Goal: Book appointment/travel/reservation

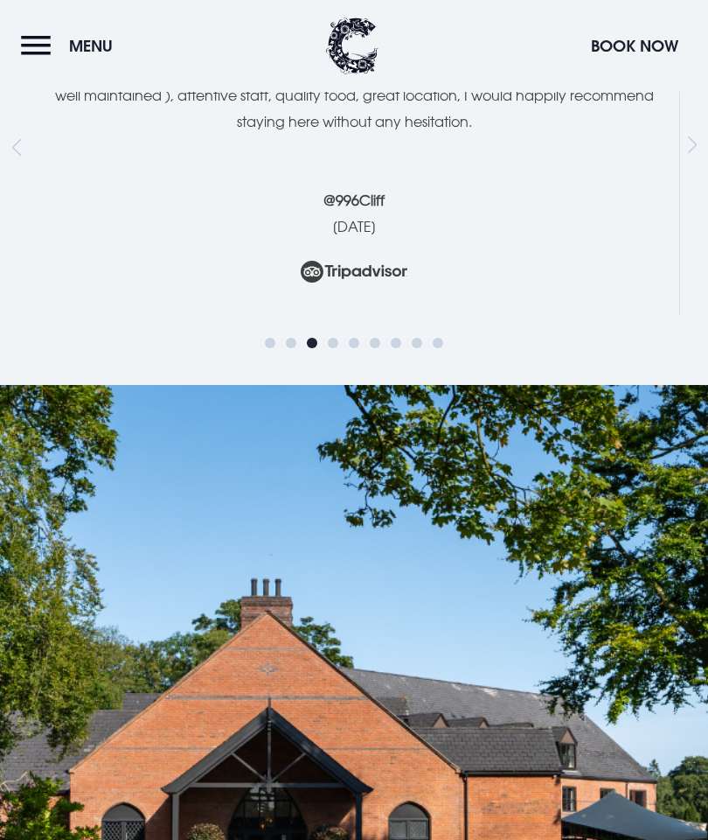
scroll to position [4581, 0]
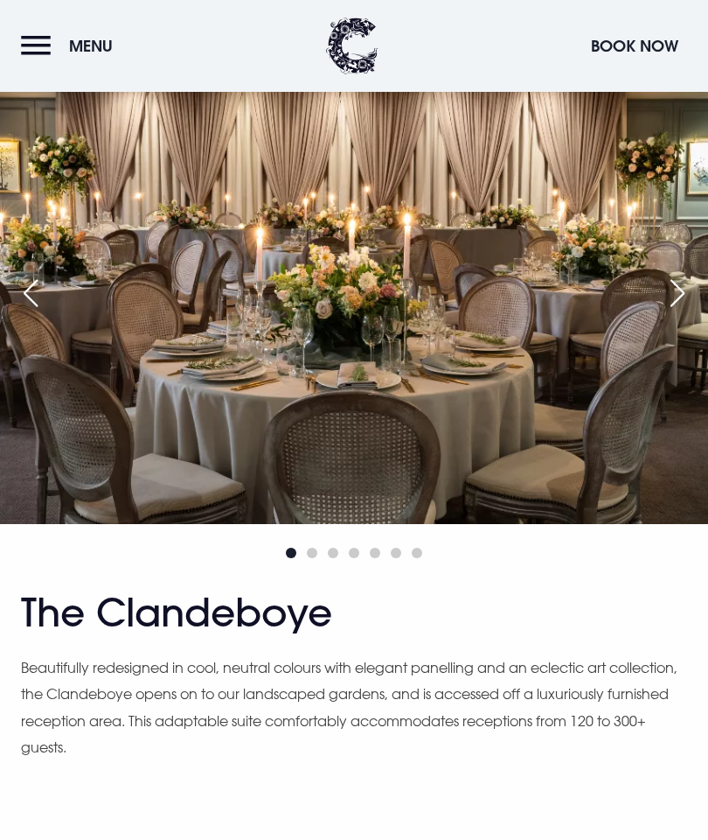
scroll to position [1094, 0]
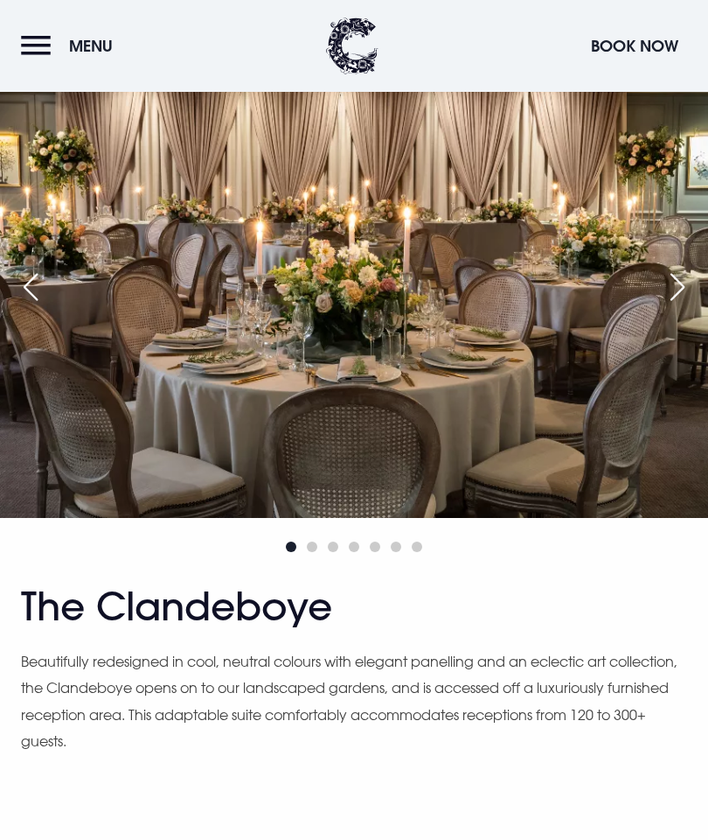
click at [682, 306] on div "Next slide" at bounding box center [678, 287] width 44 height 38
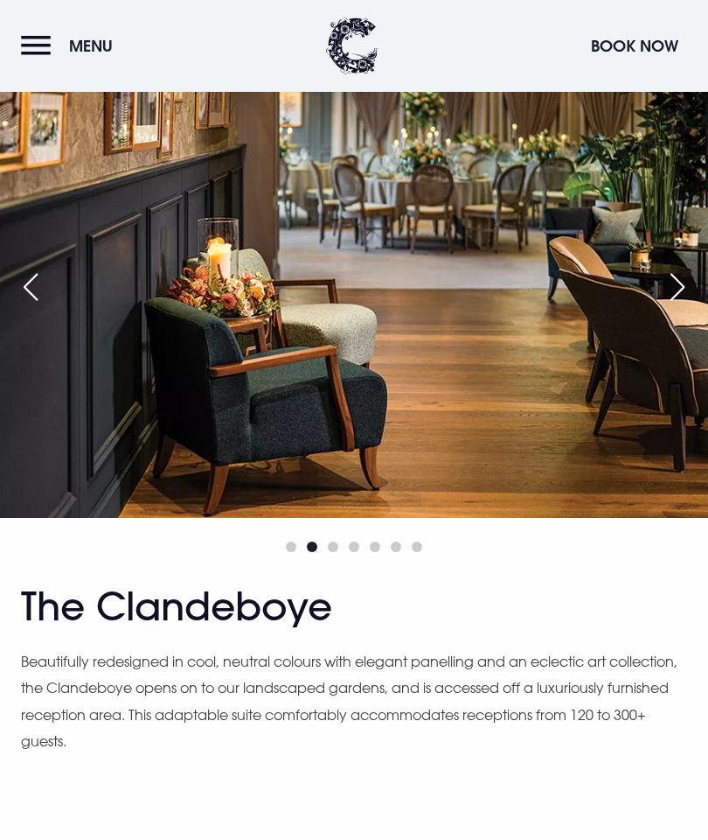
click at [675, 306] on div "Next slide" at bounding box center [678, 287] width 44 height 38
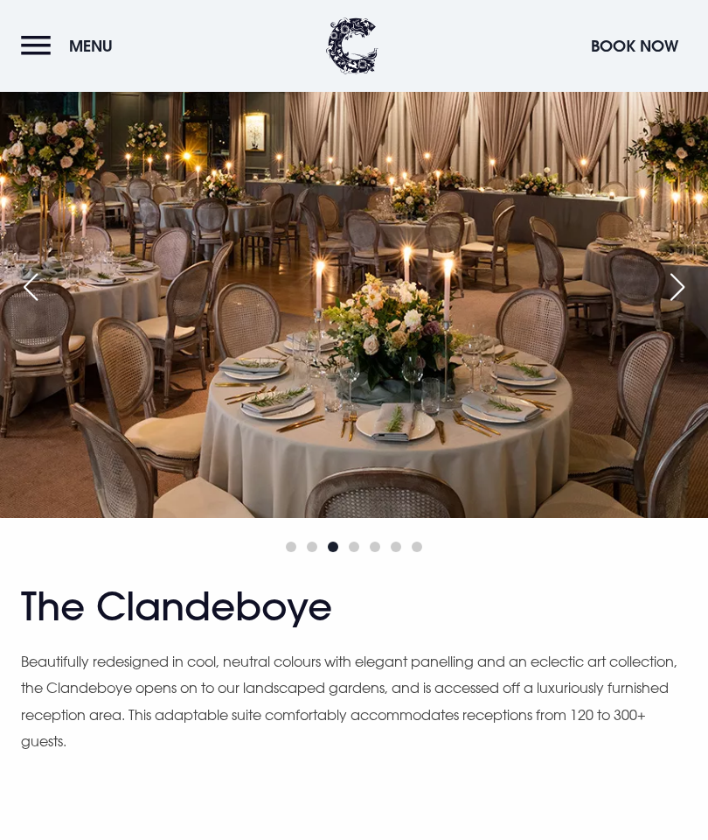
click at [676, 306] on div "Next slide" at bounding box center [678, 287] width 44 height 38
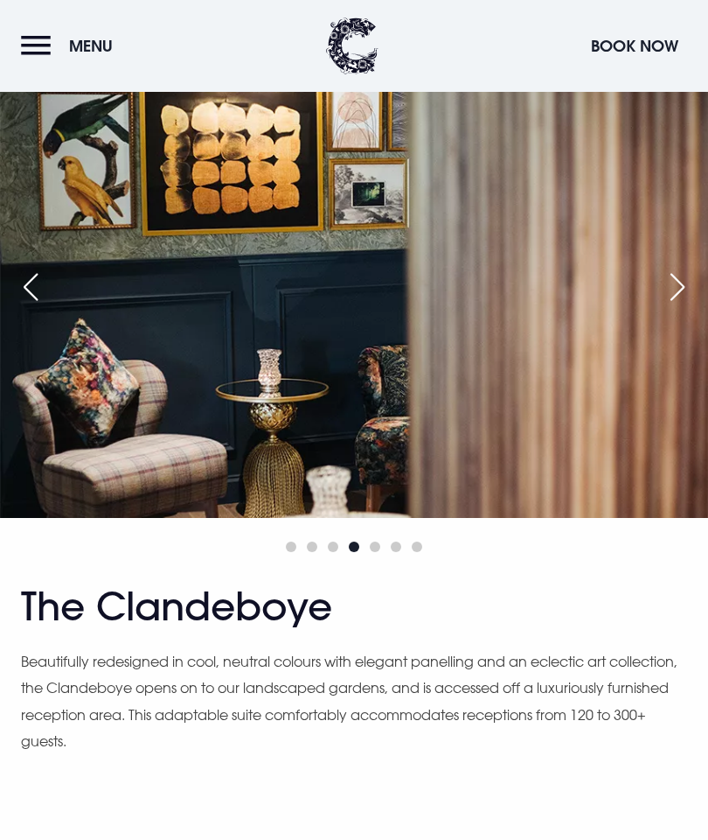
click at [680, 306] on div "Next slide" at bounding box center [678, 287] width 44 height 38
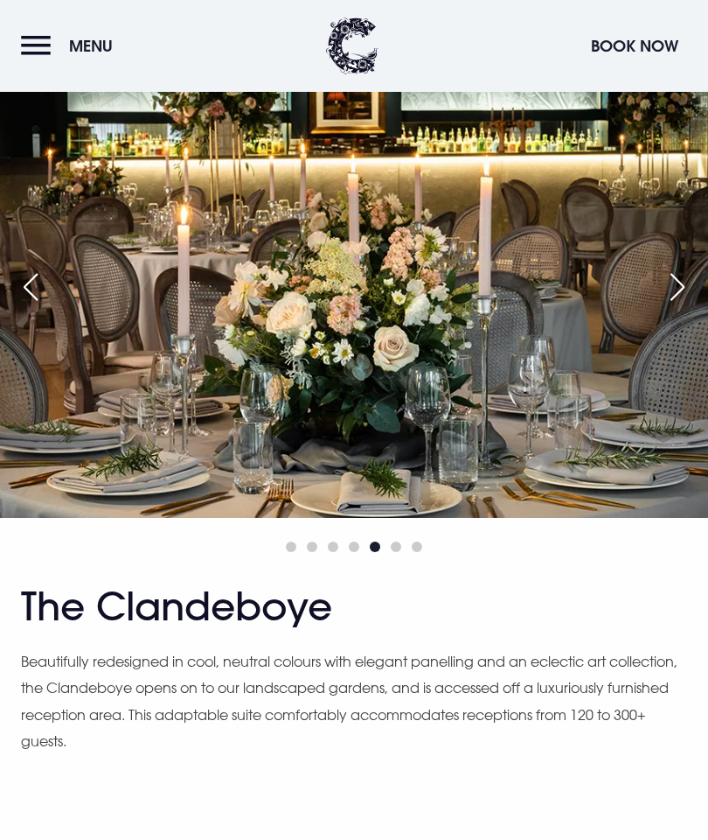
click at [673, 306] on div "Next slide" at bounding box center [678, 287] width 44 height 38
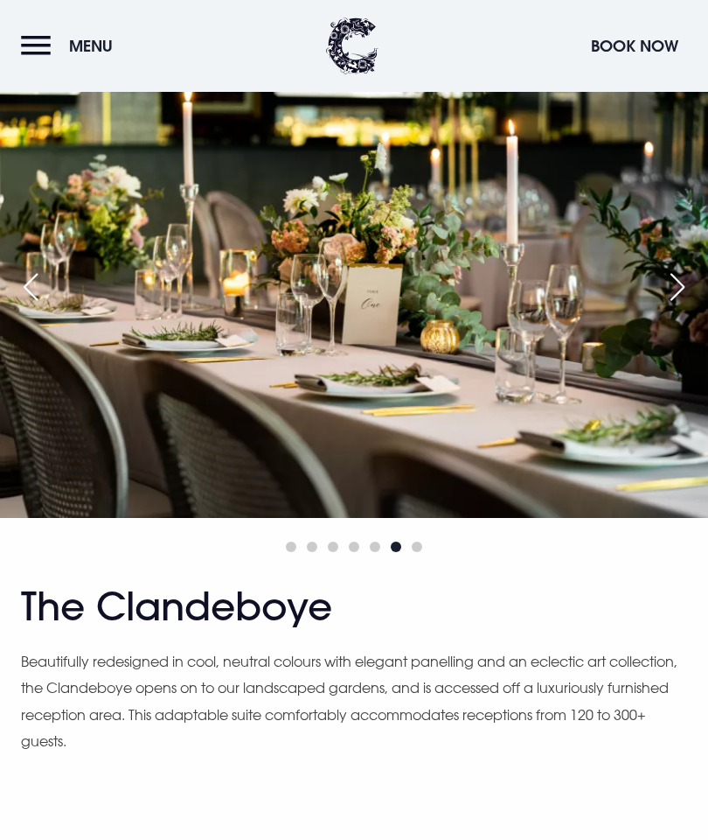
click at [680, 306] on div "Next slide" at bounding box center [678, 287] width 44 height 38
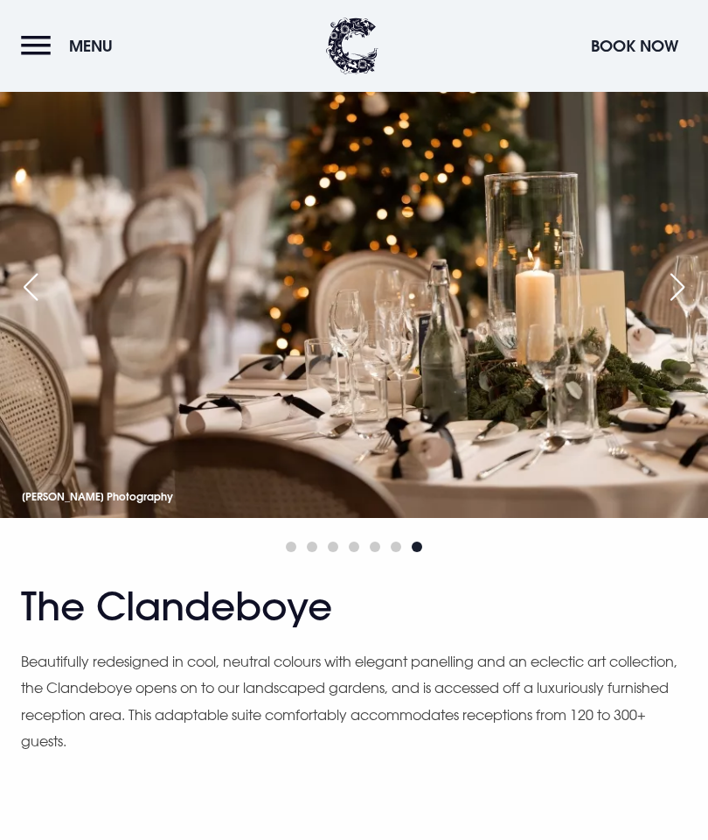
click at [673, 306] on div "Next slide" at bounding box center [678, 287] width 44 height 38
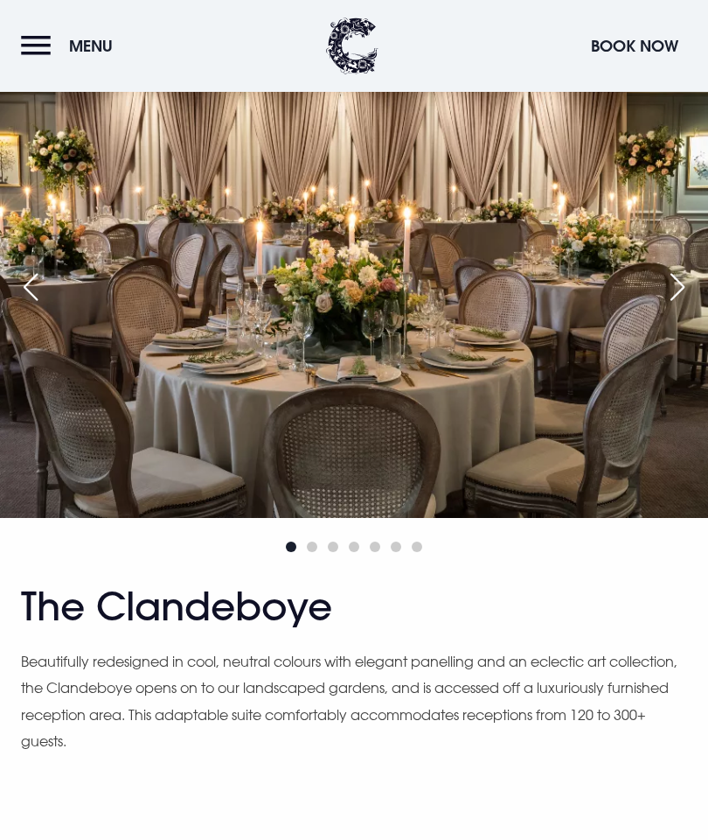
click at [679, 306] on div "Next slide" at bounding box center [678, 287] width 44 height 38
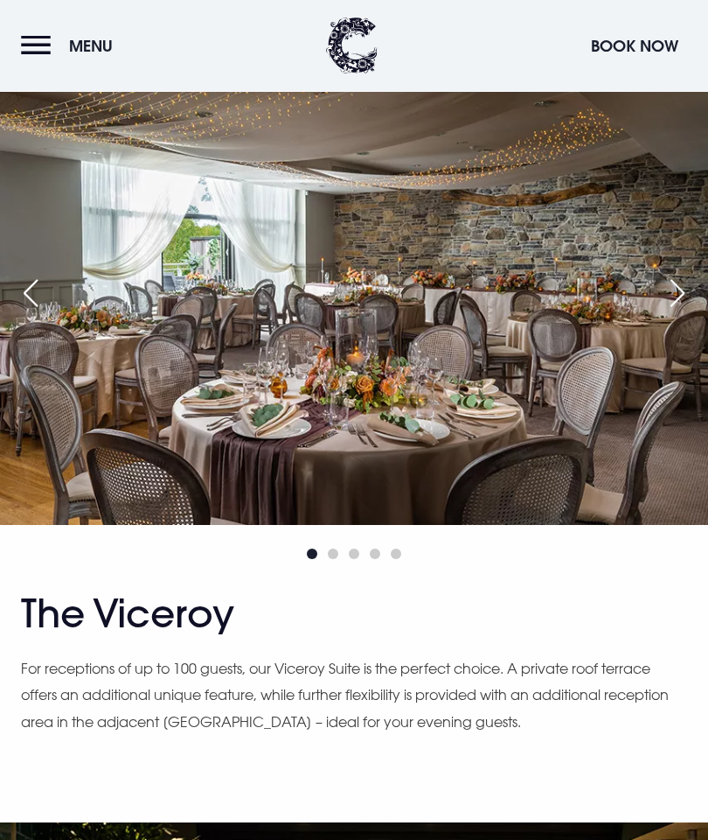
click at [684, 313] on div "Next slide" at bounding box center [678, 294] width 44 height 38
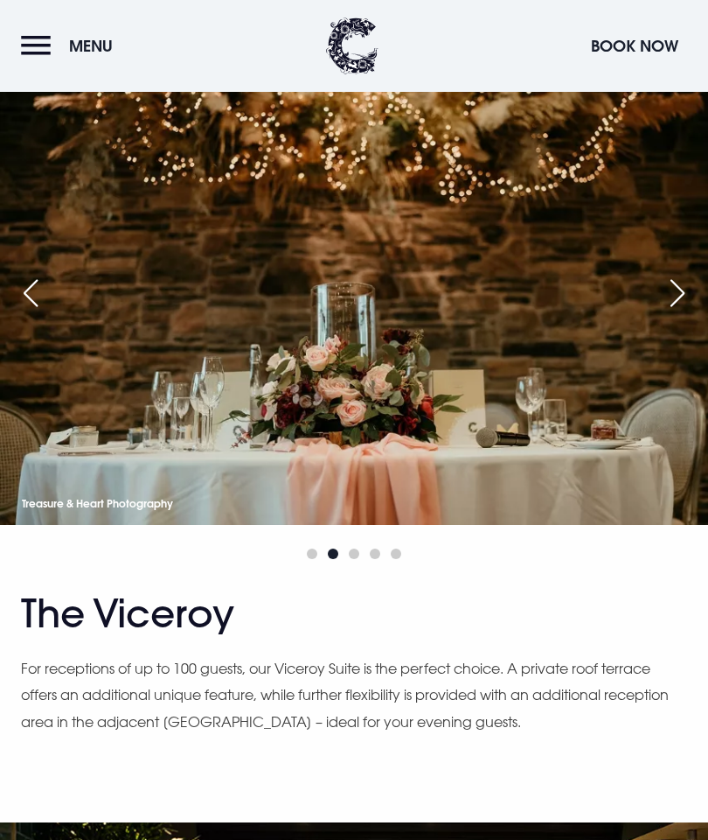
click at [678, 312] on div "Next slide" at bounding box center [678, 293] width 44 height 38
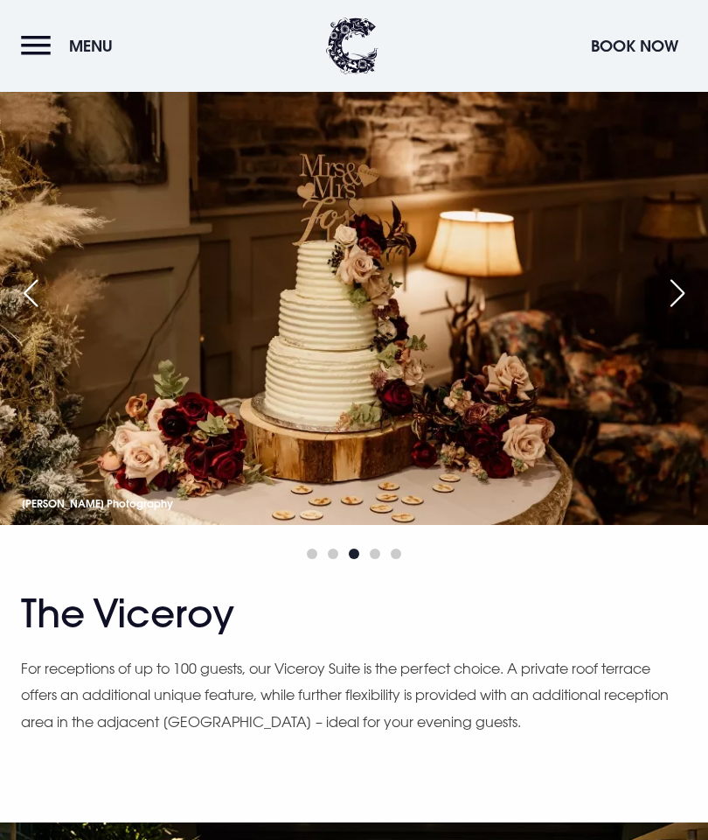
click at [685, 312] on div "Next slide" at bounding box center [678, 293] width 44 height 38
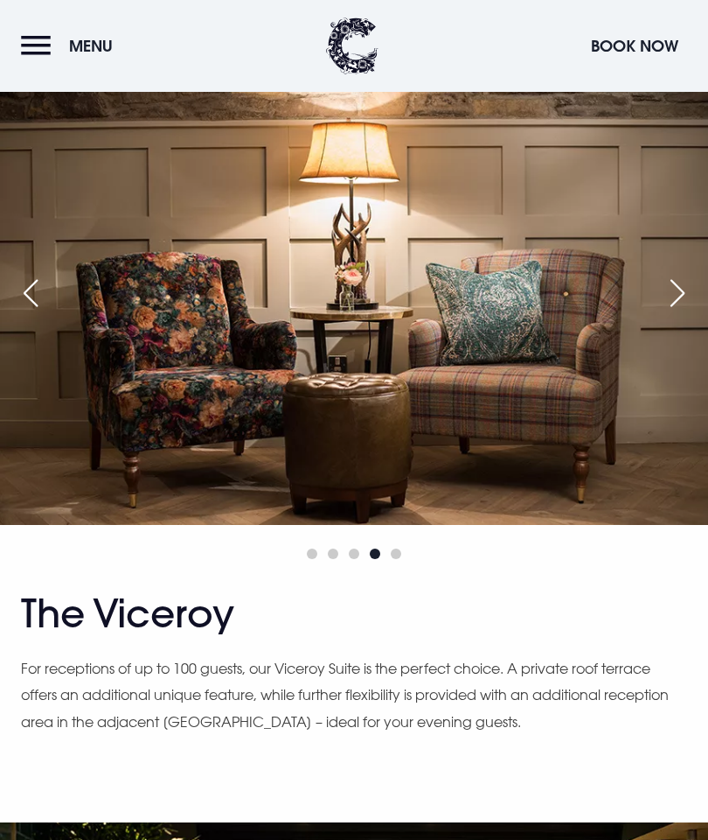
click at [694, 312] on div "Next slide" at bounding box center [678, 293] width 44 height 38
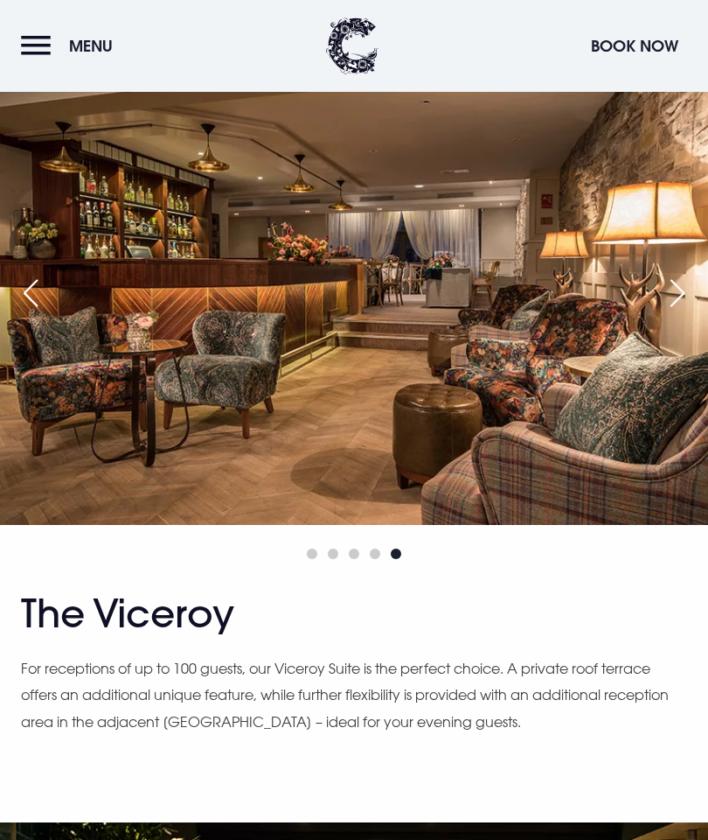
click at [679, 312] on div "Next slide" at bounding box center [678, 293] width 44 height 38
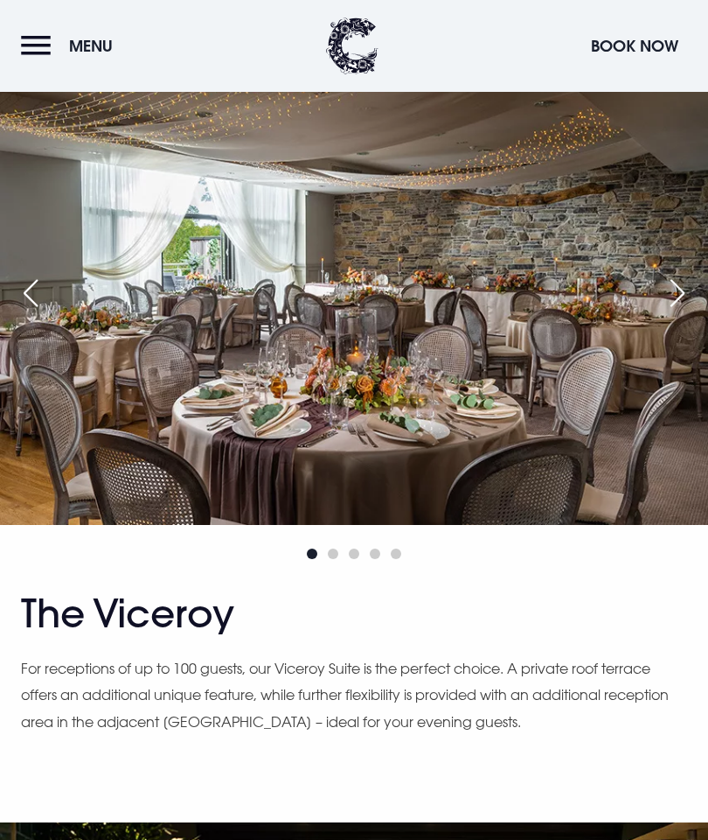
click at [691, 312] on div "Next slide" at bounding box center [678, 293] width 44 height 38
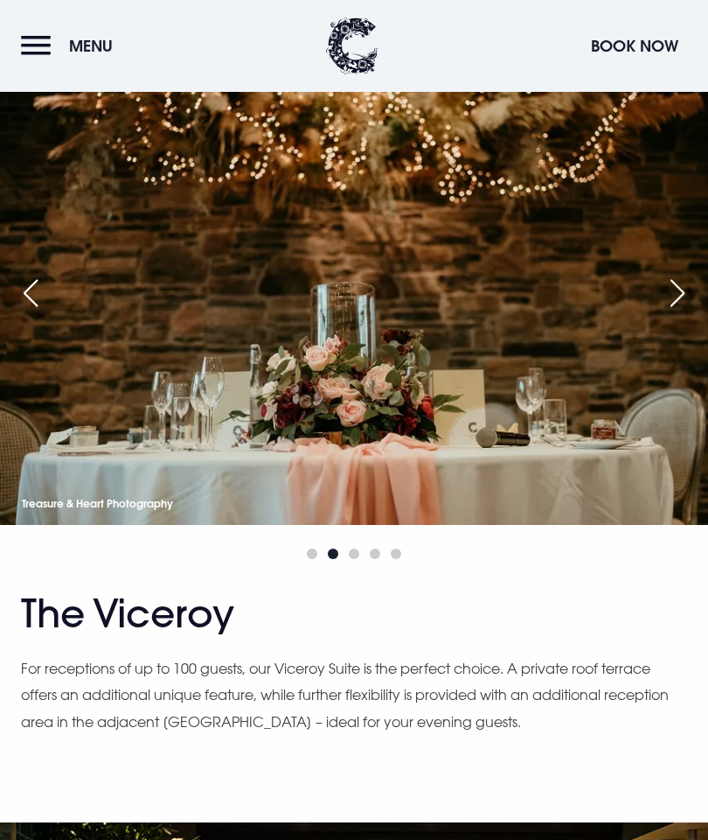
click at [685, 312] on div "Next slide" at bounding box center [678, 293] width 44 height 38
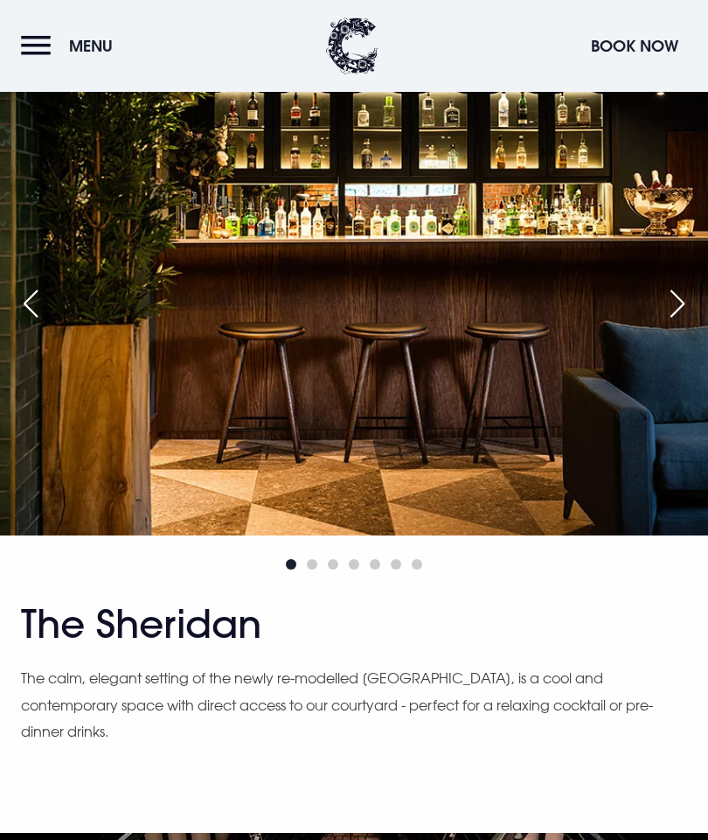
scroll to position [2642, 0]
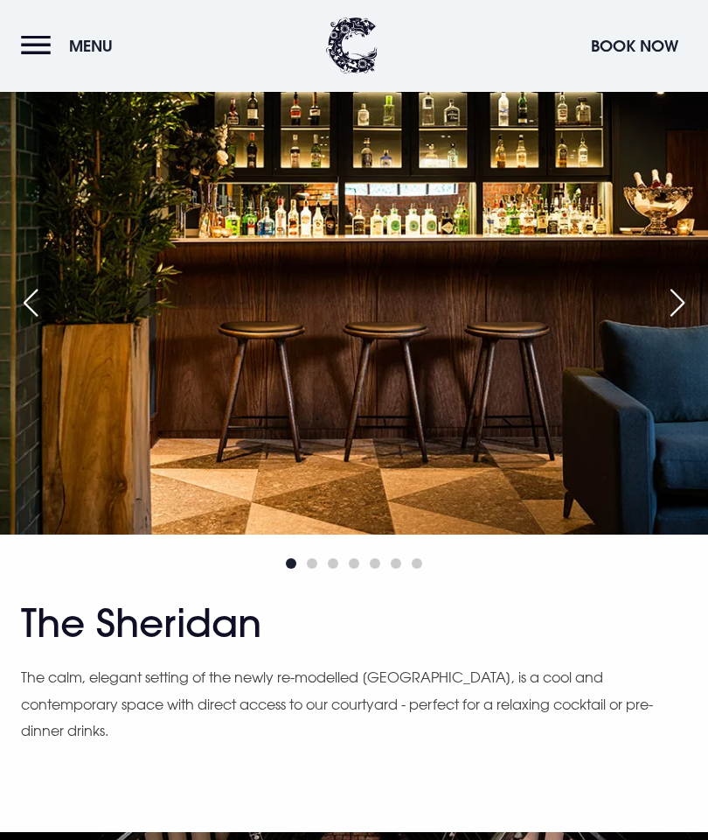
click at [564, 575] on div at bounding box center [354, 564] width 708 height 21
click at [701, 374] on img at bounding box center [354, 299] width 708 height 472
click at [677, 323] on div "Next slide" at bounding box center [678, 303] width 44 height 38
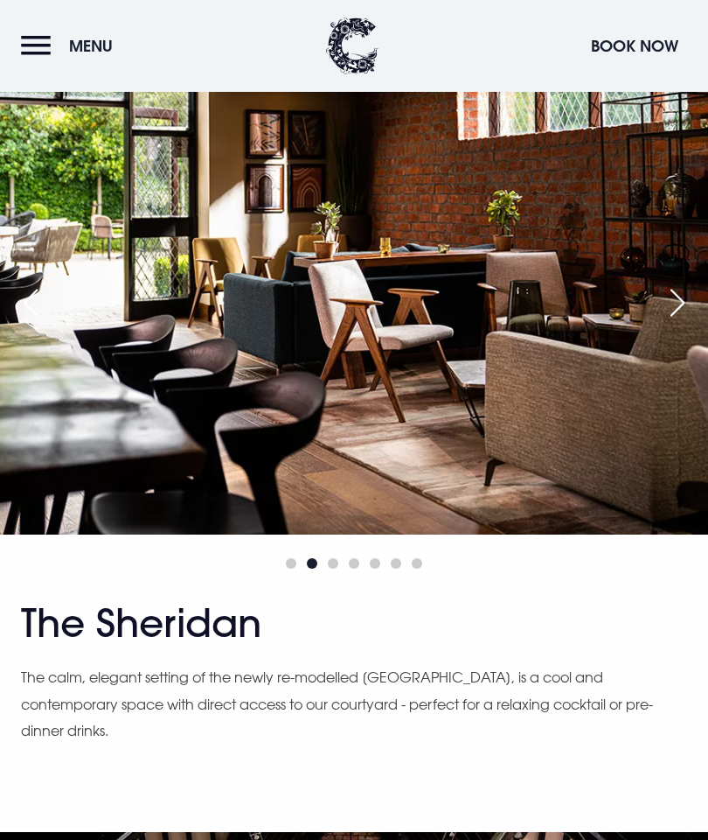
click at [678, 322] on div "Next slide" at bounding box center [678, 302] width 44 height 38
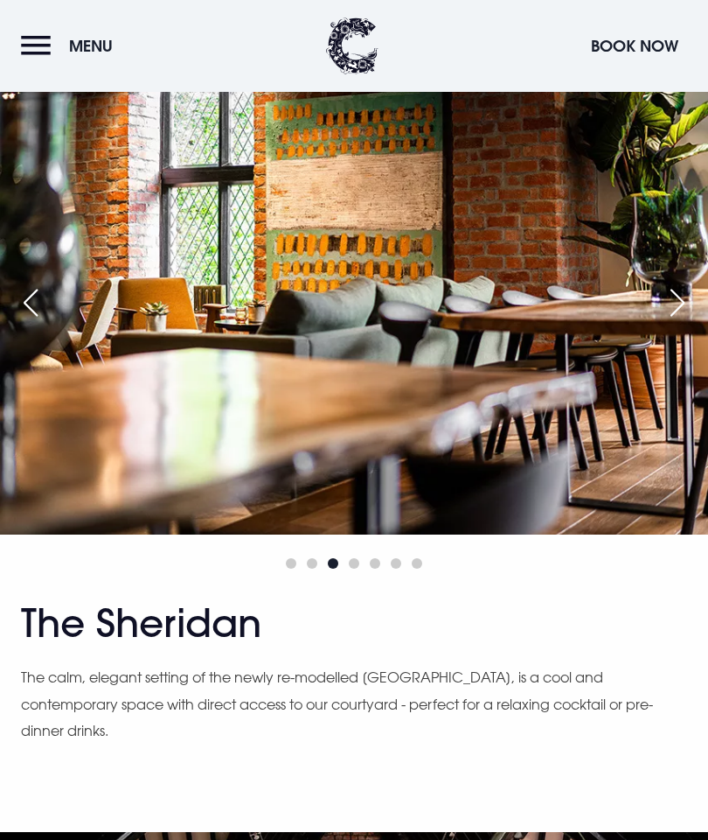
click at [676, 322] on div "Next slide" at bounding box center [678, 302] width 44 height 38
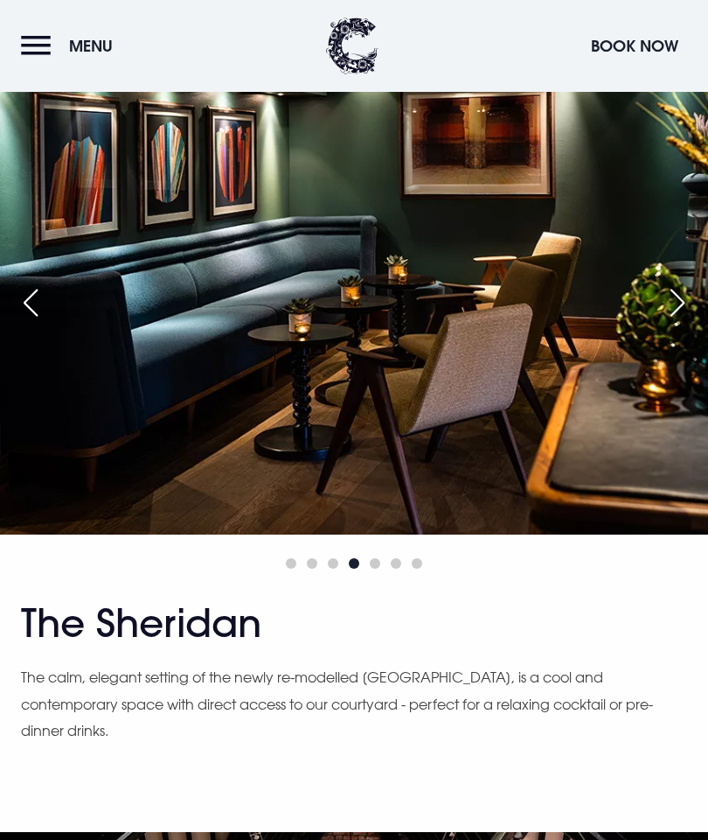
click at [673, 322] on div "Next slide" at bounding box center [678, 302] width 44 height 38
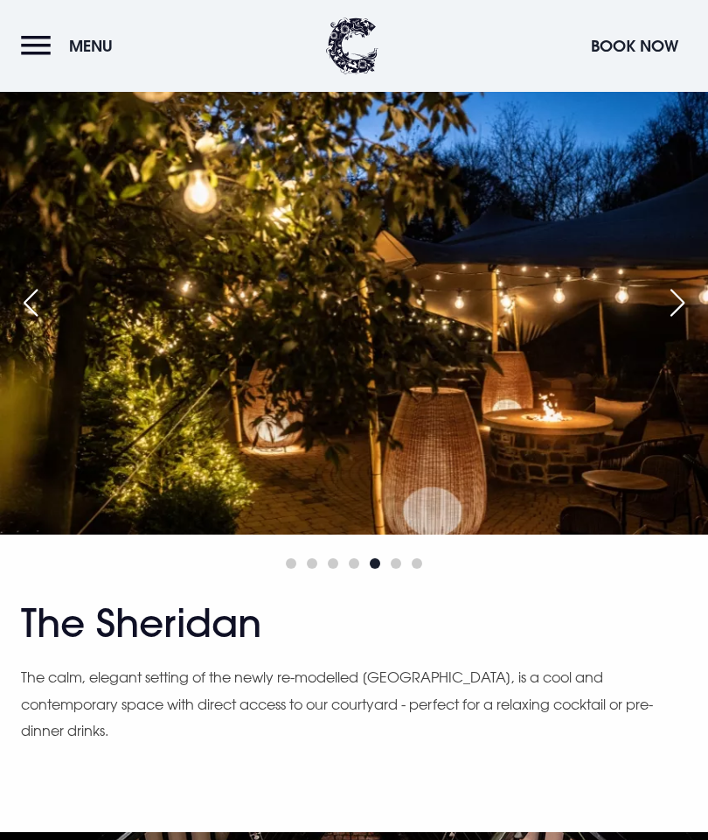
click at [673, 322] on div "Next slide" at bounding box center [678, 302] width 44 height 38
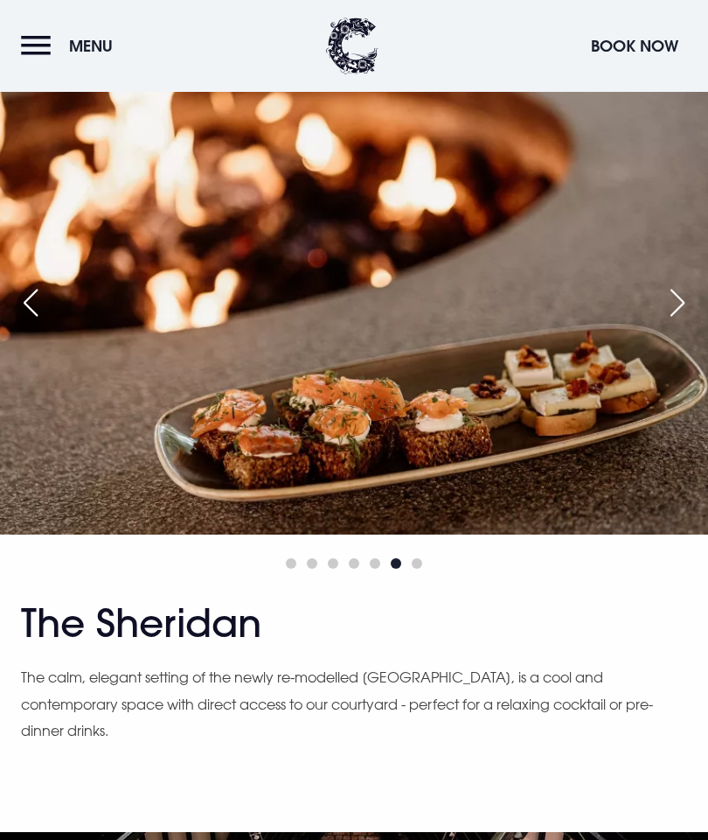
click at [675, 322] on div "Next slide" at bounding box center [678, 302] width 44 height 38
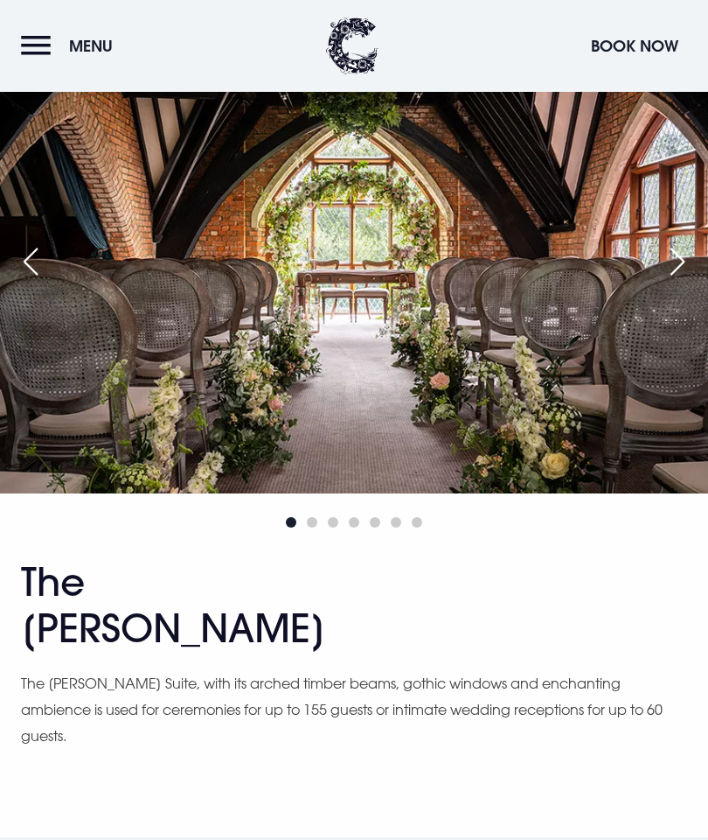
scroll to position [3453, 0]
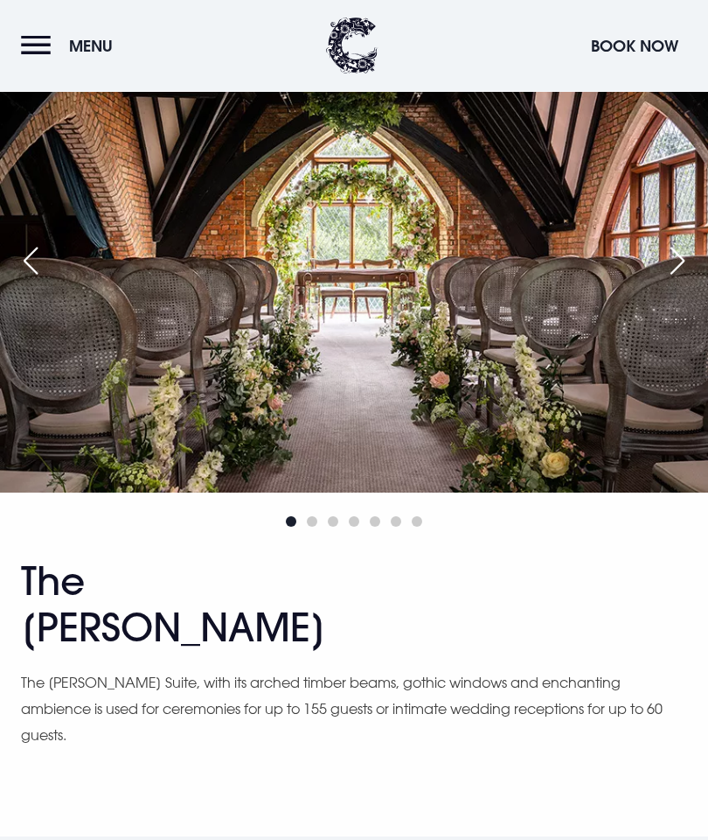
click at [659, 281] on div "Next slide" at bounding box center [678, 261] width 44 height 38
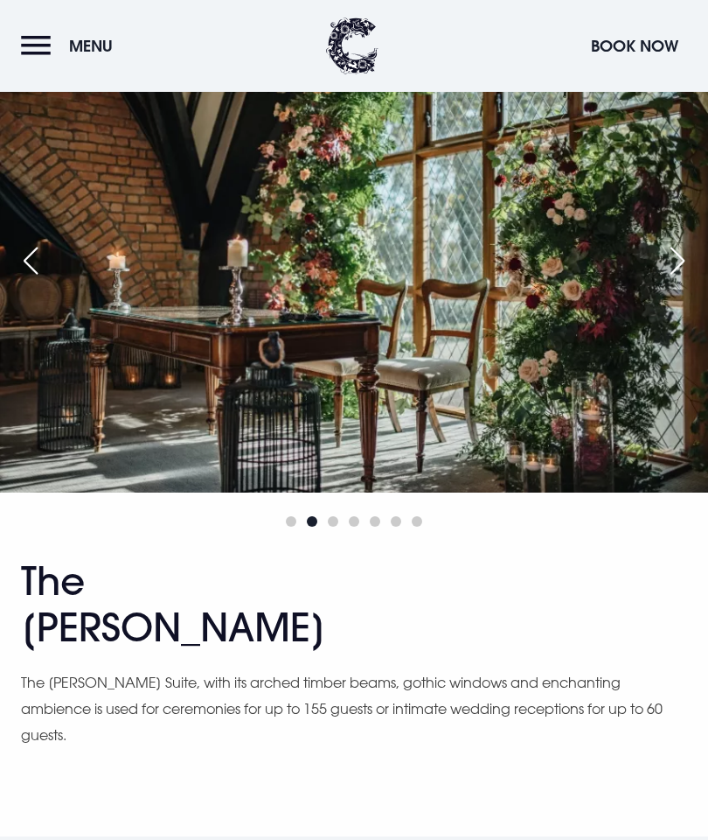
click at [673, 280] on div "Next slide" at bounding box center [678, 260] width 44 height 38
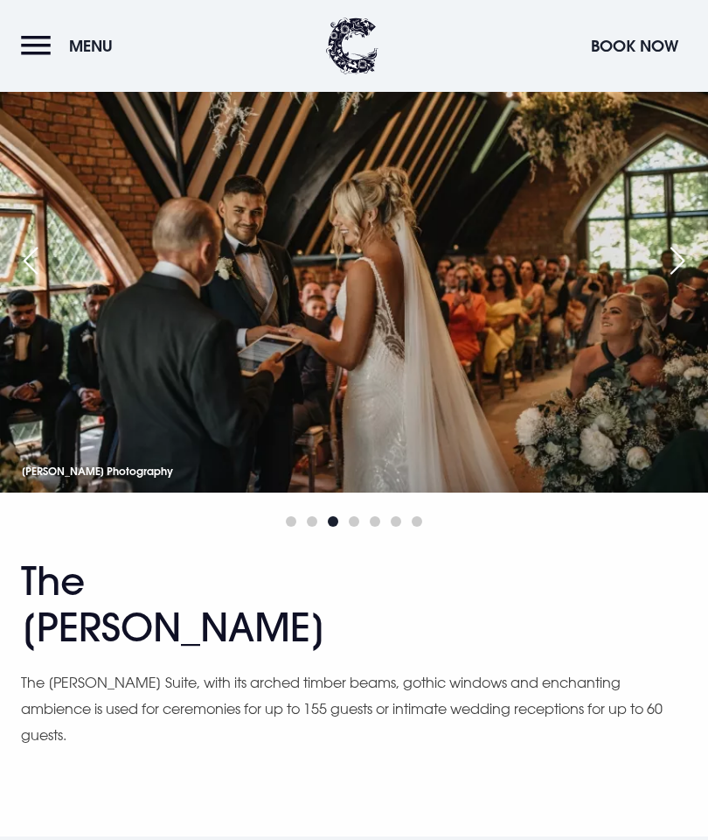
click at [674, 352] on img at bounding box center [354, 257] width 708 height 472
click at [678, 280] on div "Next slide" at bounding box center [678, 260] width 44 height 38
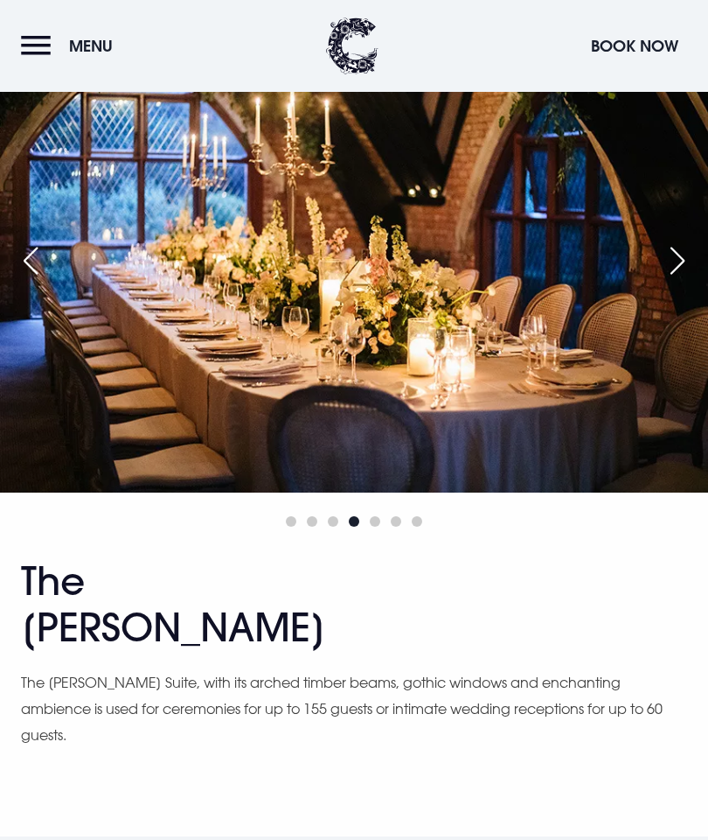
click at [675, 280] on div "Next slide" at bounding box center [678, 260] width 44 height 38
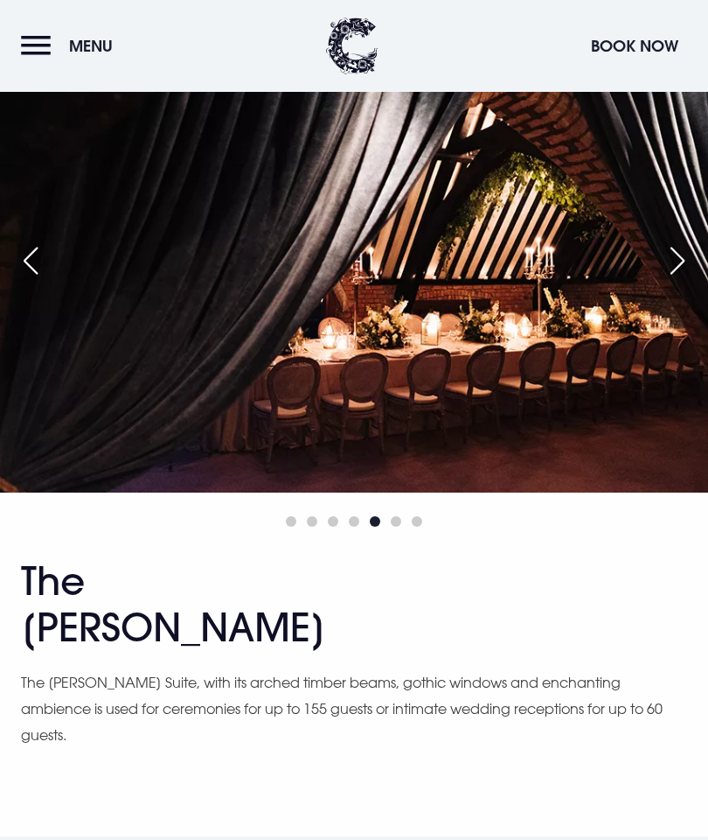
click at [677, 280] on div "Next slide" at bounding box center [678, 260] width 44 height 38
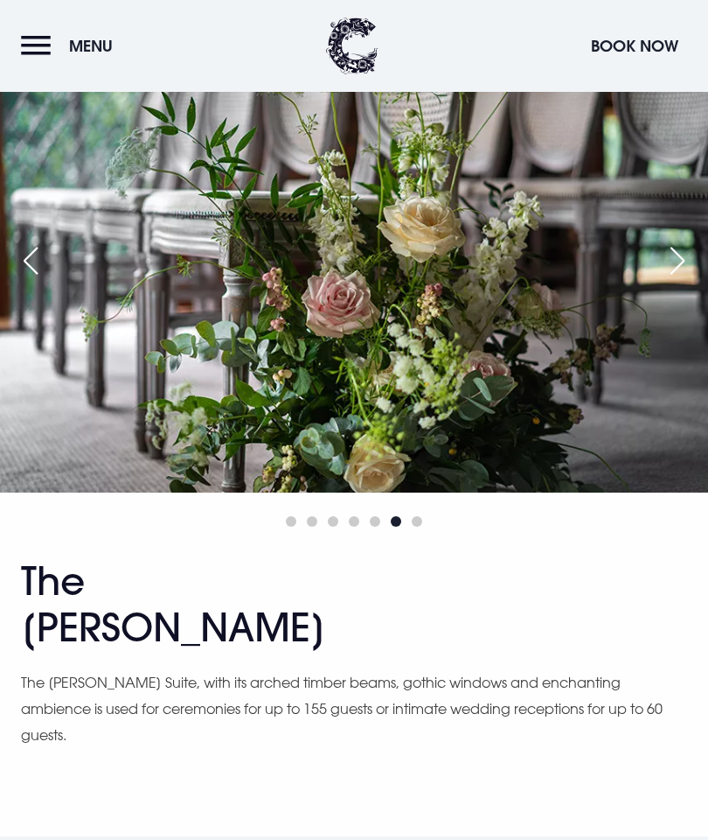
click at [680, 280] on div "Next slide" at bounding box center [678, 260] width 44 height 38
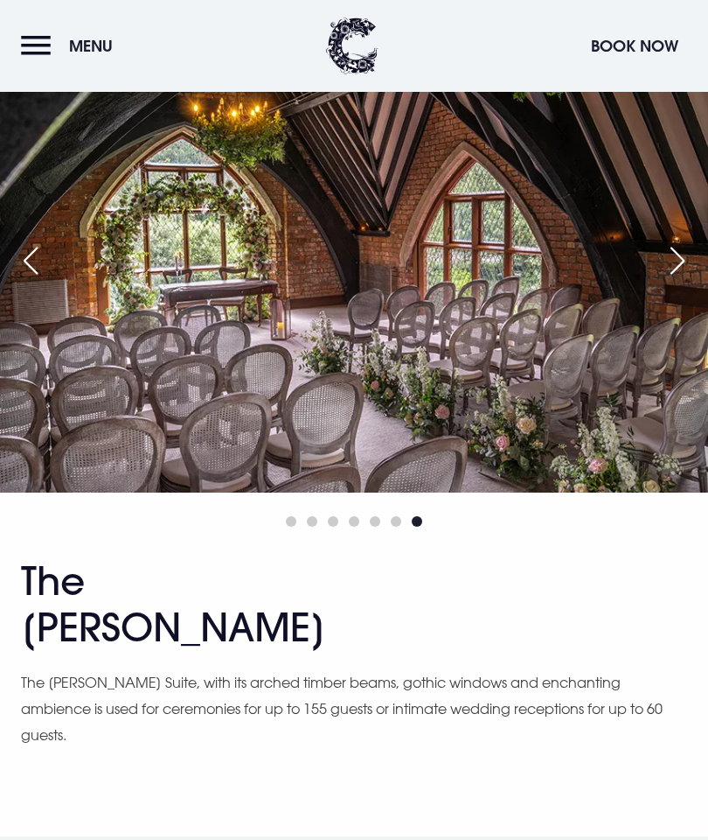
click at [674, 280] on div "Next slide" at bounding box center [678, 260] width 44 height 38
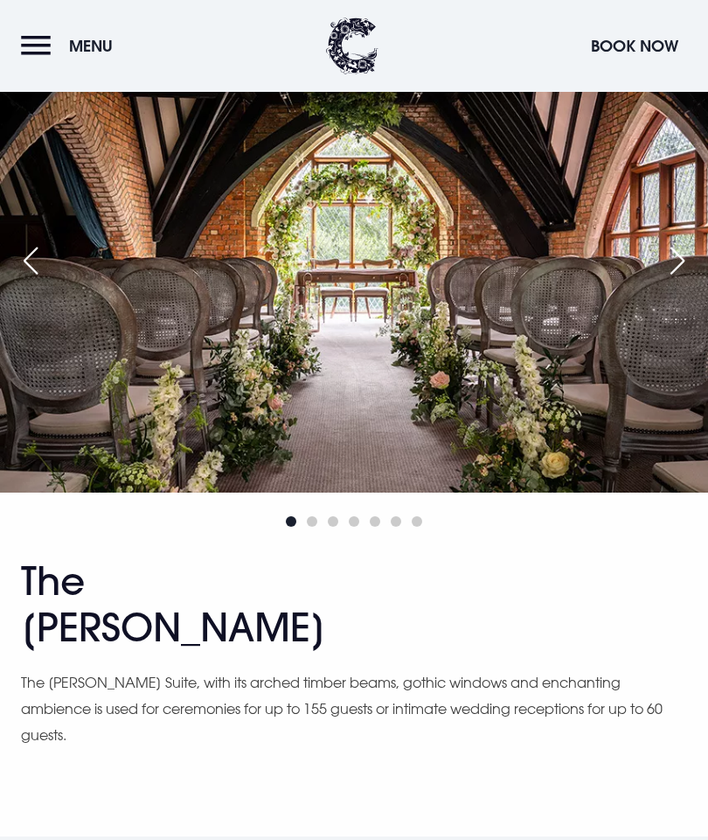
click at [678, 280] on div "Next slide" at bounding box center [678, 260] width 44 height 38
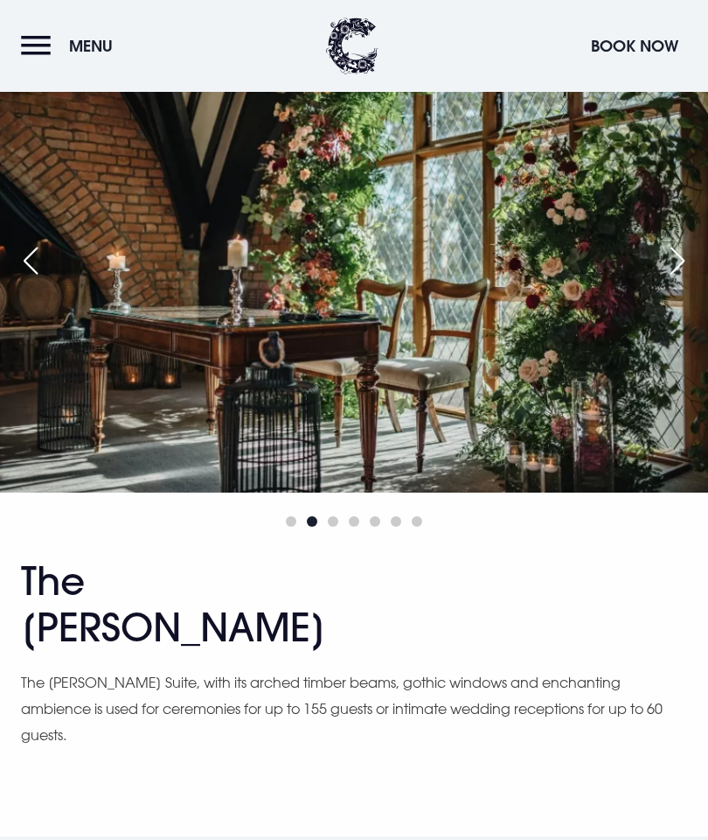
click at [679, 280] on div "Next slide" at bounding box center [678, 260] width 44 height 38
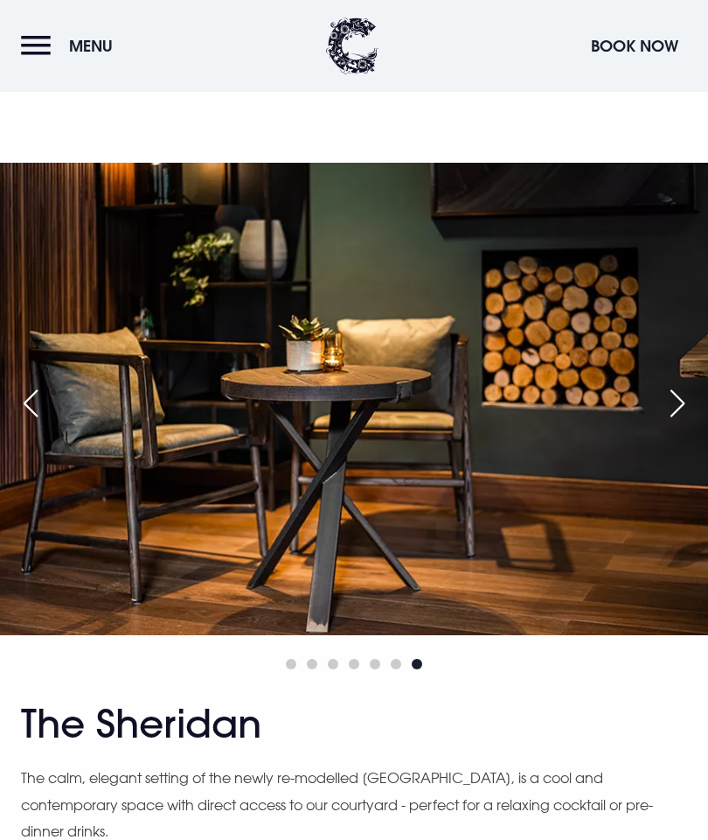
scroll to position [2539, 0]
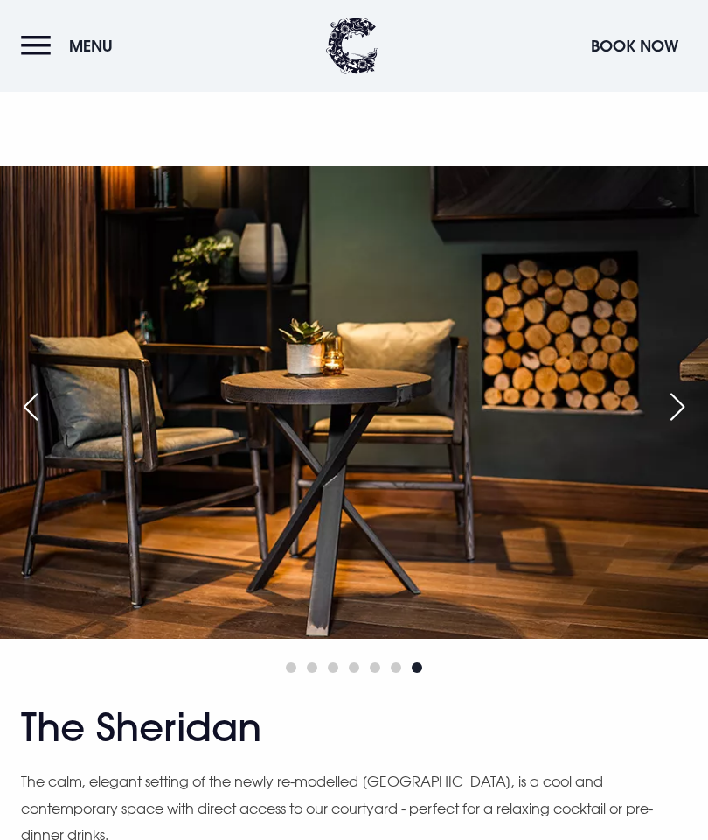
click at [29, 47] on button "Menu" at bounding box center [71, 46] width 101 height 38
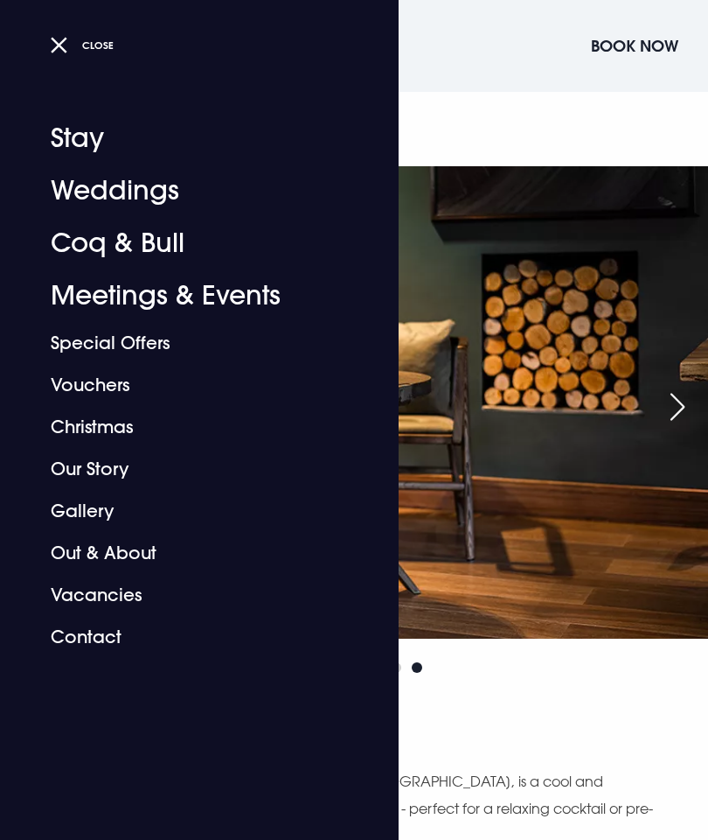
click at [82, 46] on span "Close" at bounding box center [97, 44] width 31 height 13
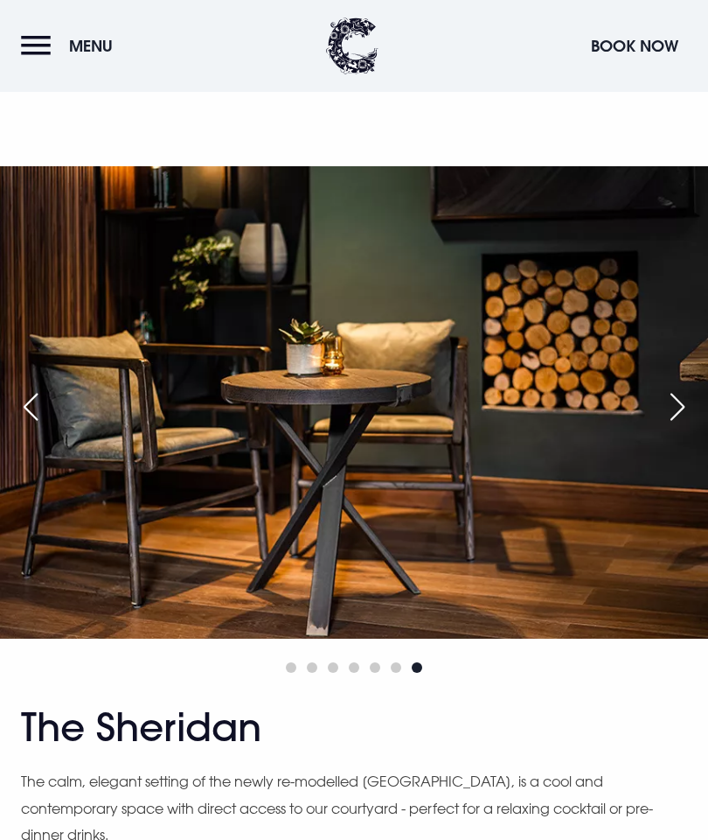
click at [31, 52] on button "Menu" at bounding box center [71, 46] width 101 height 38
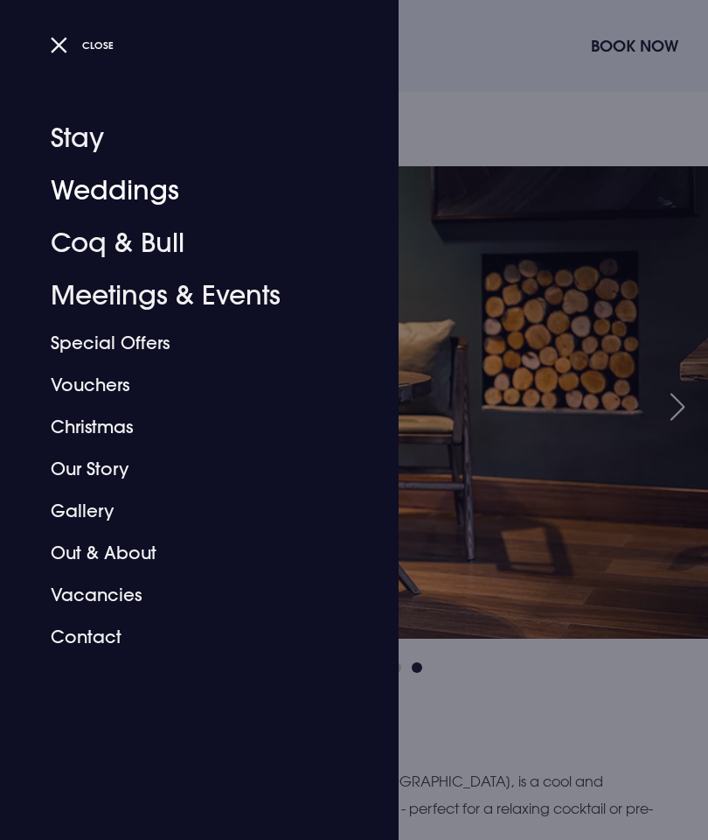
click at [128, 190] on link "Weddings" at bounding box center [189, 190] width 276 height 52
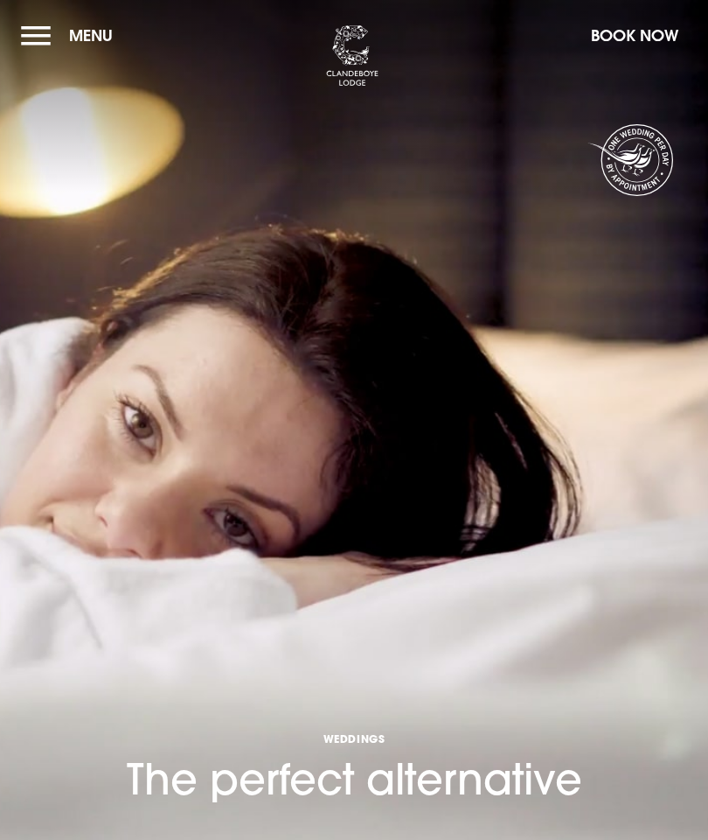
click at [41, 49] on button "Menu" at bounding box center [71, 36] width 101 height 38
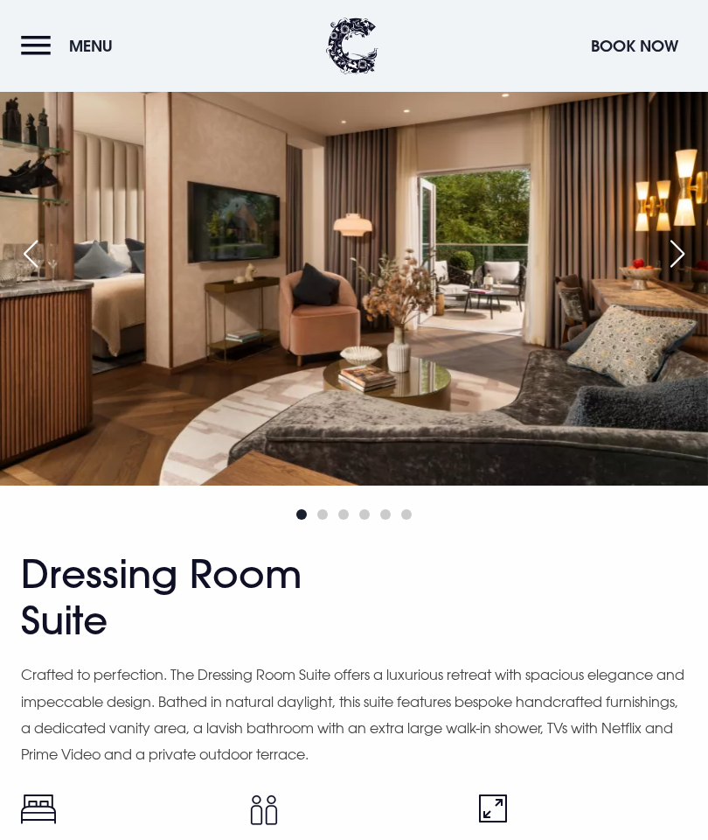
scroll to position [3973, 0]
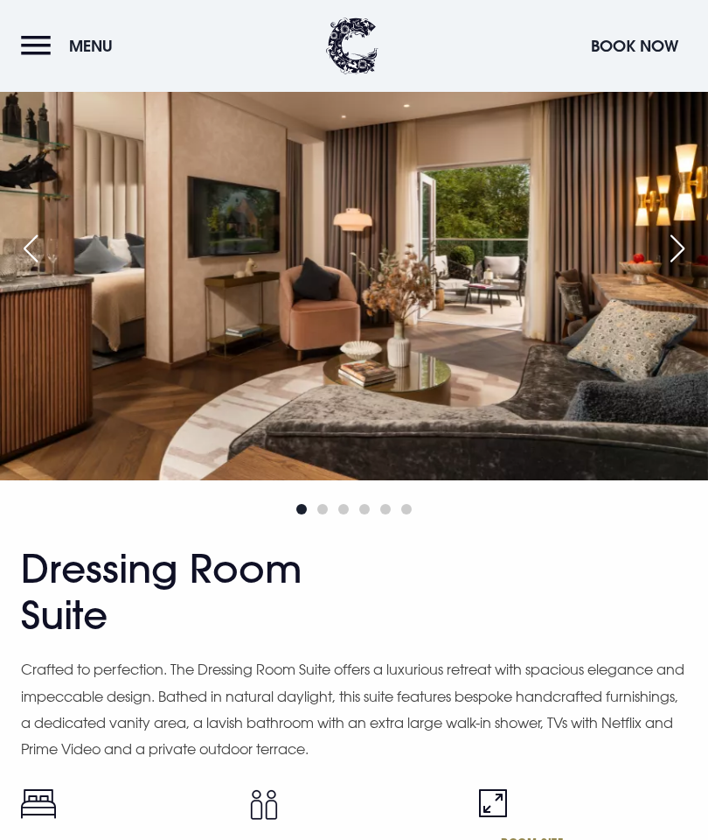
click at [685, 268] on div "Next slide" at bounding box center [678, 248] width 44 height 38
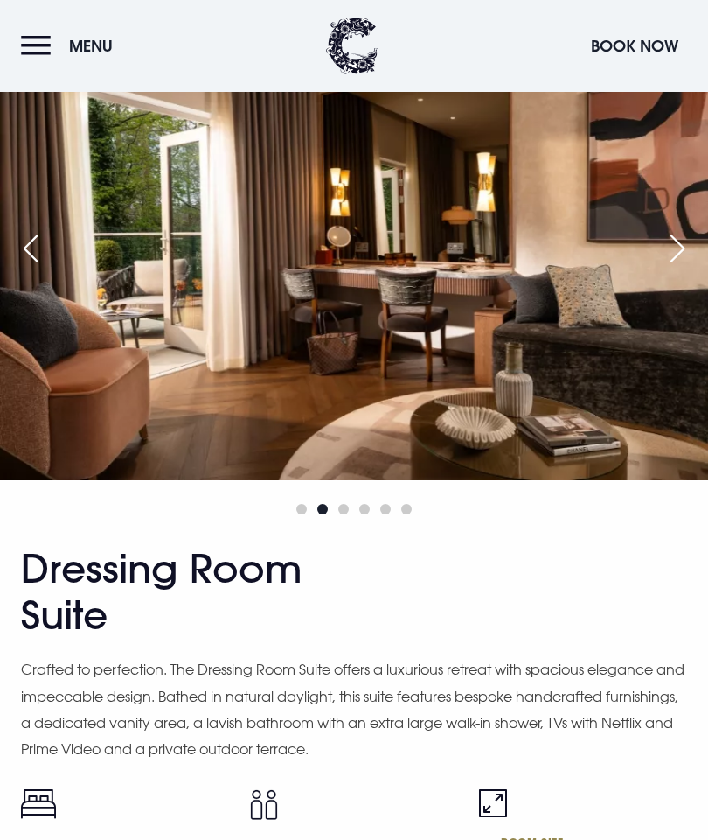
click at [678, 268] on div "Next slide" at bounding box center [678, 248] width 44 height 38
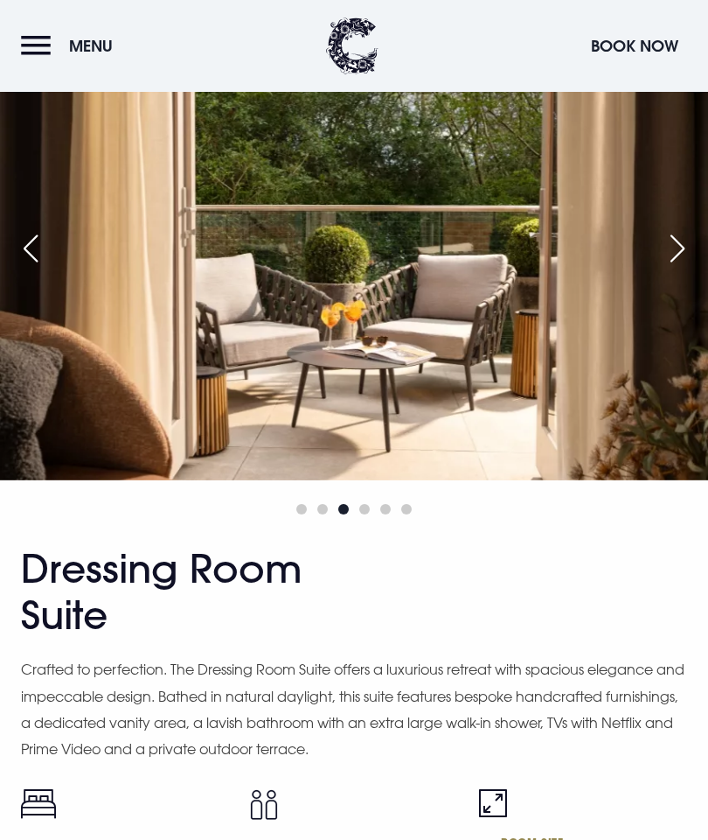
click at [675, 268] on div "Next slide" at bounding box center [678, 248] width 44 height 38
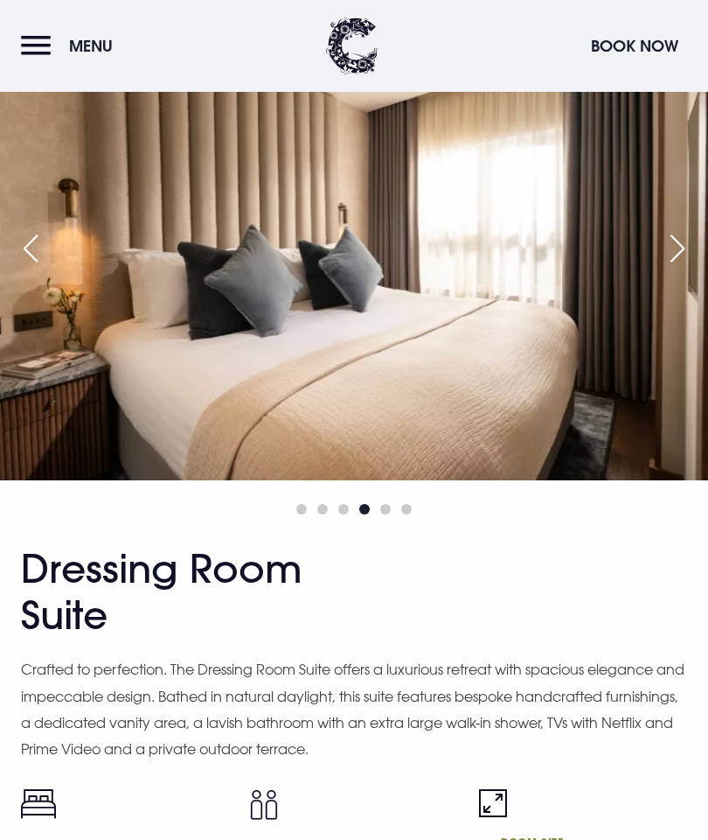
click at [670, 268] on div "Next slide" at bounding box center [678, 248] width 44 height 38
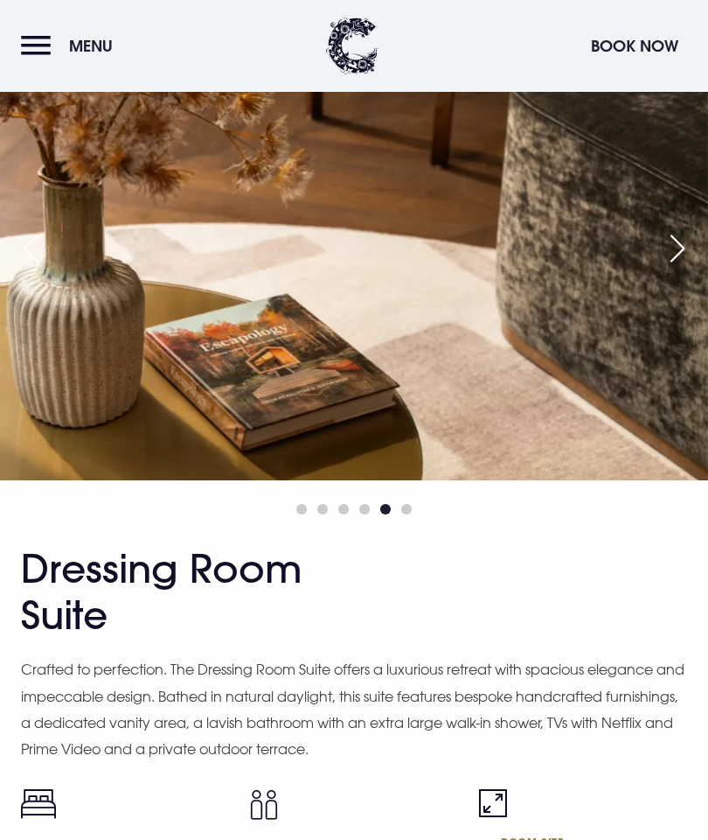
click at [672, 268] on div "Next slide" at bounding box center [678, 248] width 44 height 38
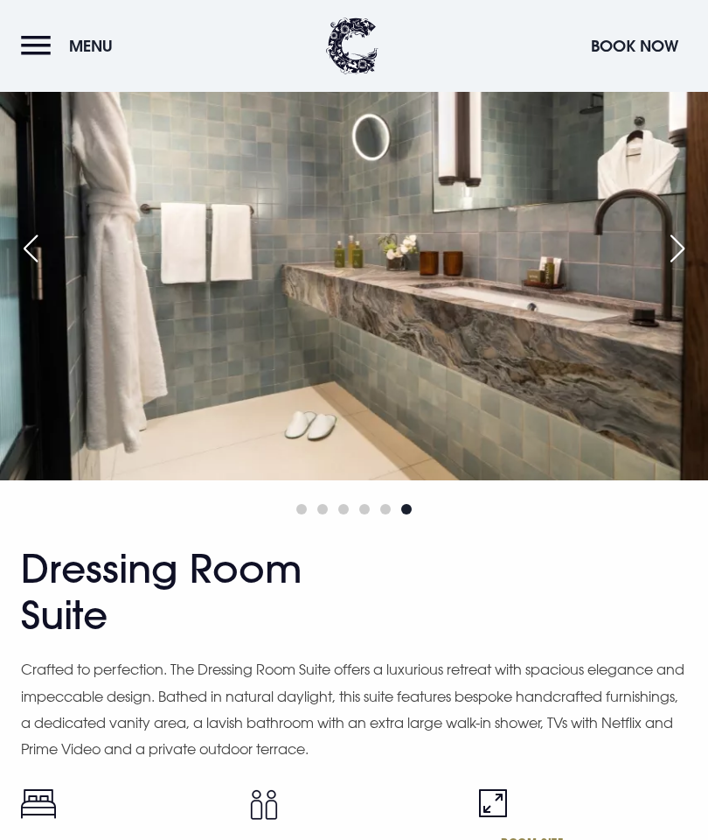
click at [673, 268] on div "Next slide" at bounding box center [678, 248] width 44 height 38
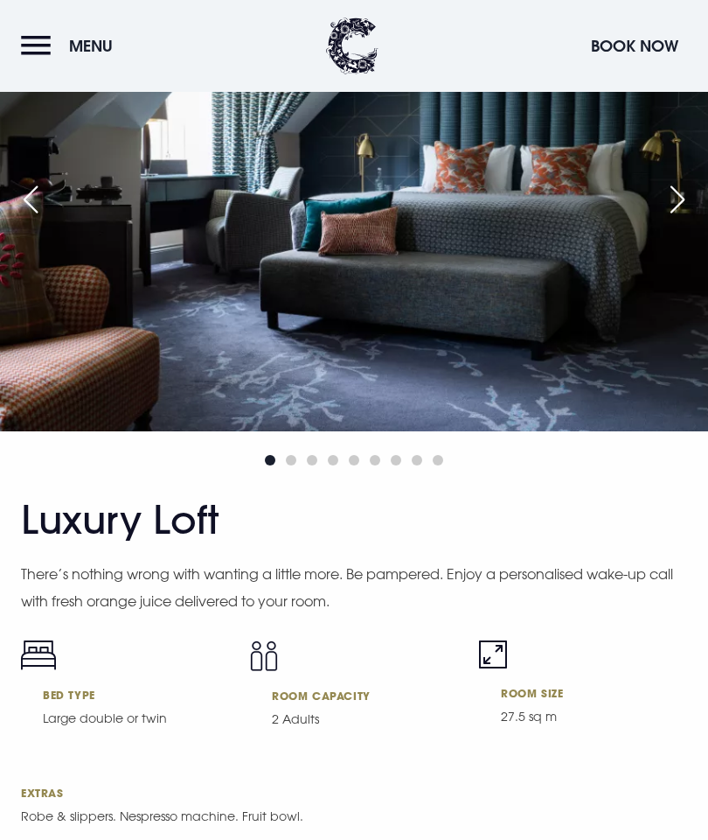
scroll to position [6202, 0]
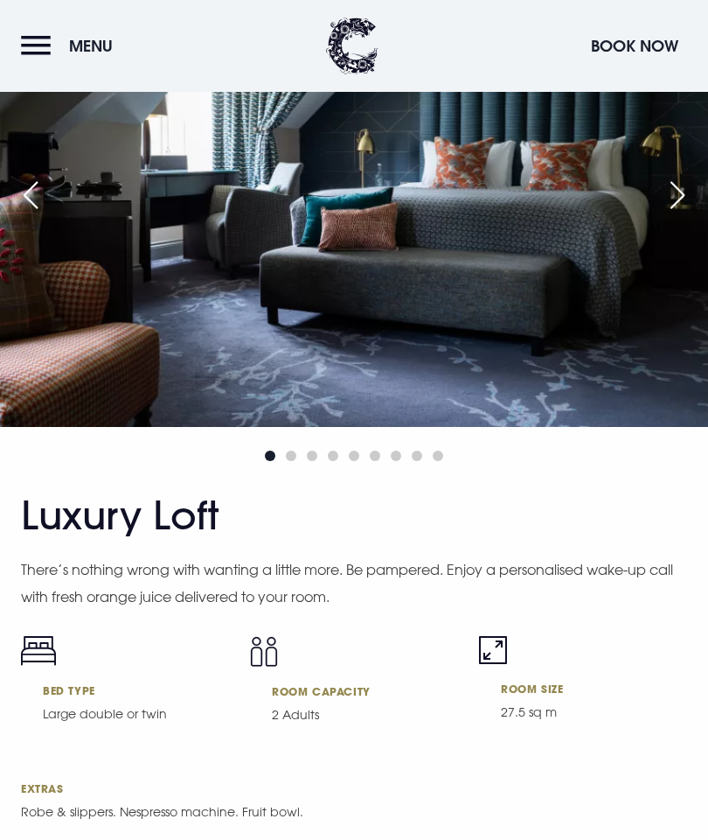
click at [676, 214] on div "Next slide" at bounding box center [678, 195] width 44 height 38
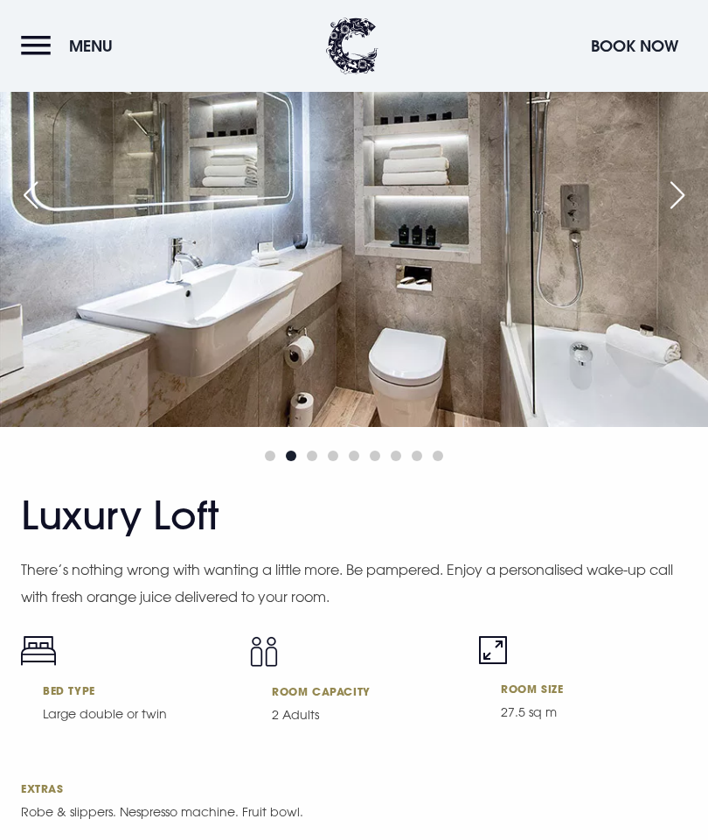
click at [681, 214] on div "Next slide" at bounding box center [678, 195] width 44 height 38
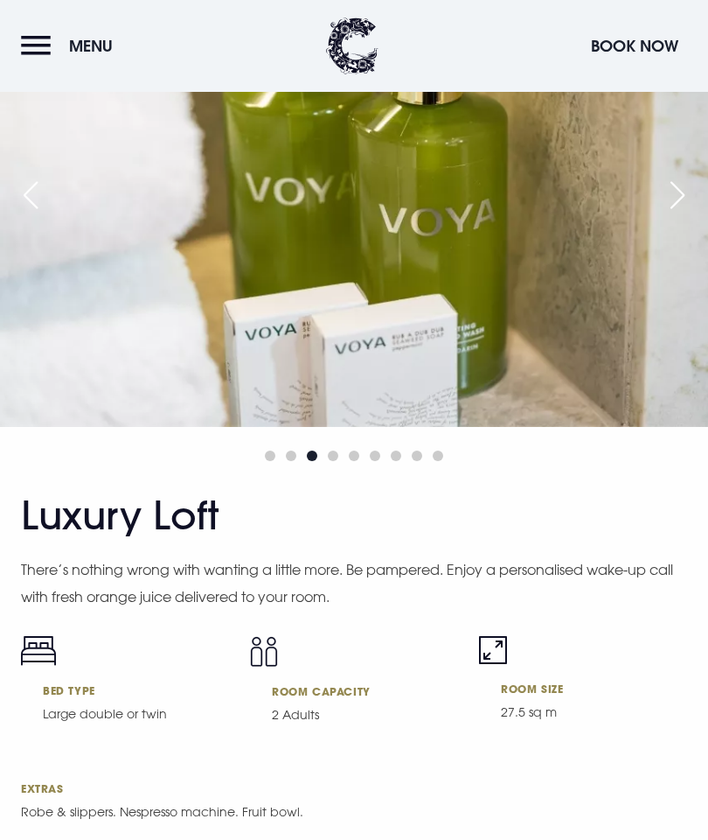
click at [680, 214] on div "Next slide" at bounding box center [678, 195] width 44 height 38
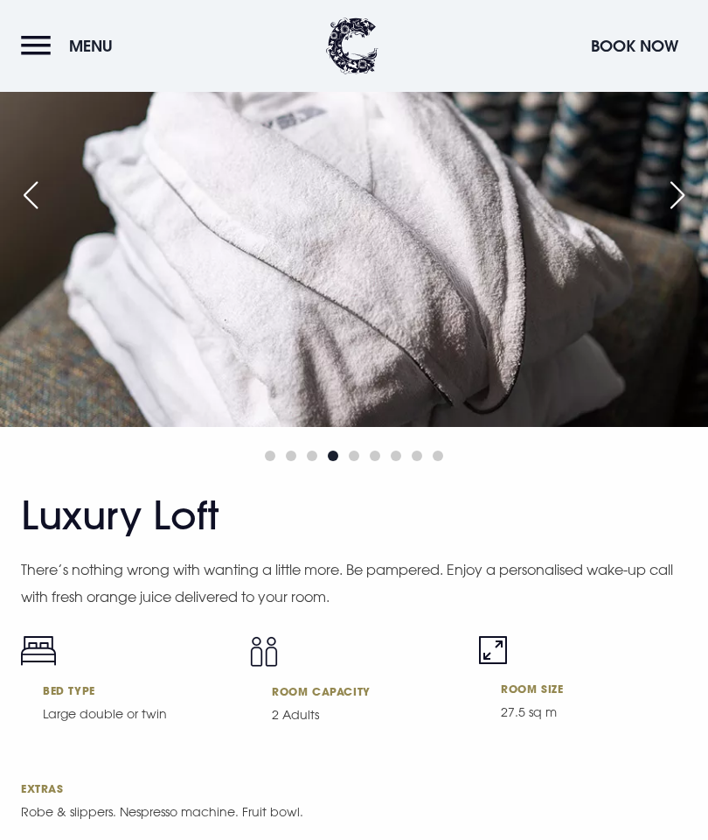
click at [676, 214] on div "Next slide" at bounding box center [678, 195] width 44 height 38
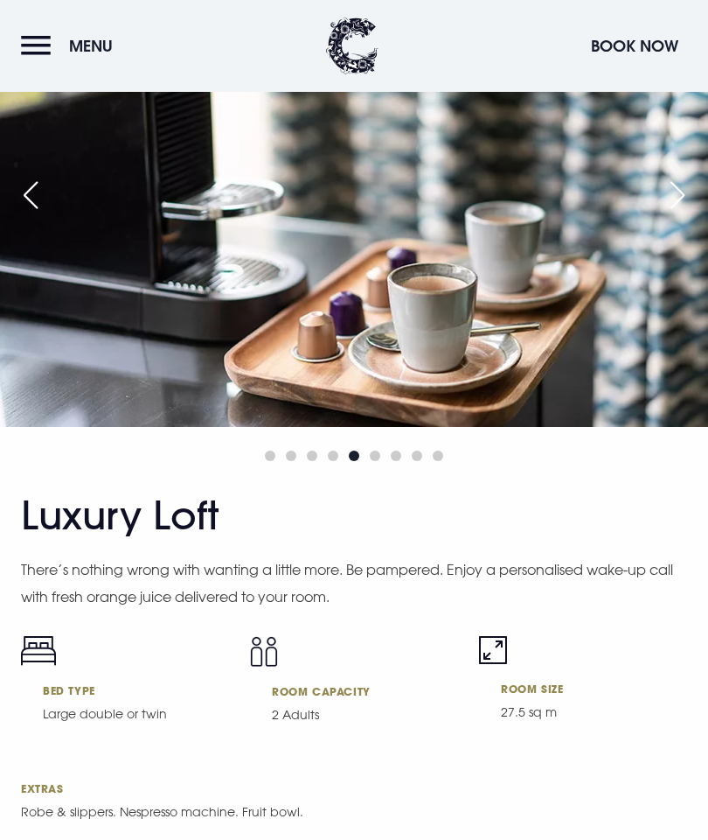
click at [684, 214] on div "Next slide" at bounding box center [678, 195] width 44 height 38
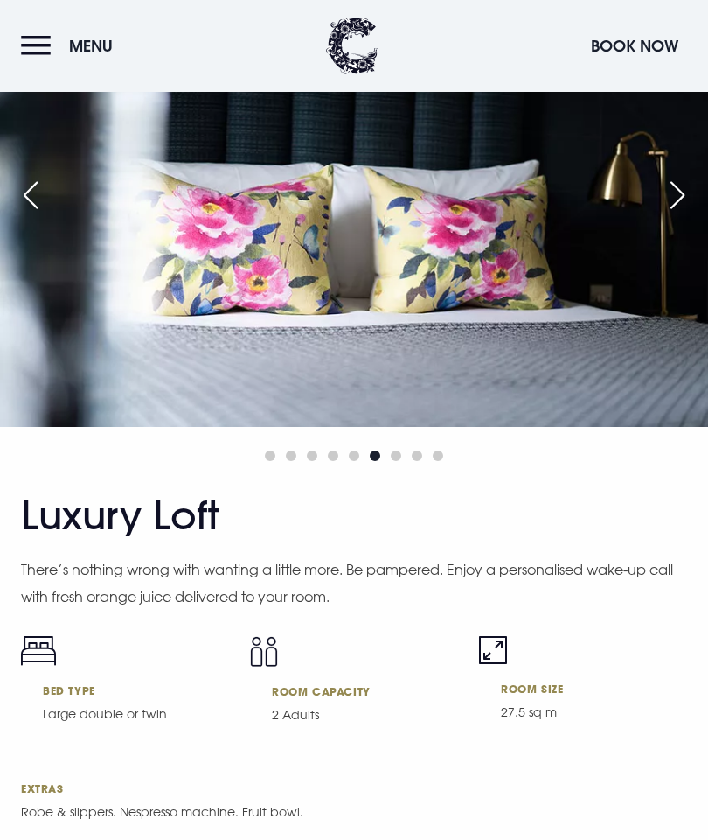
click at [685, 214] on div "Next slide" at bounding box center [678, 195] width 44 height 38
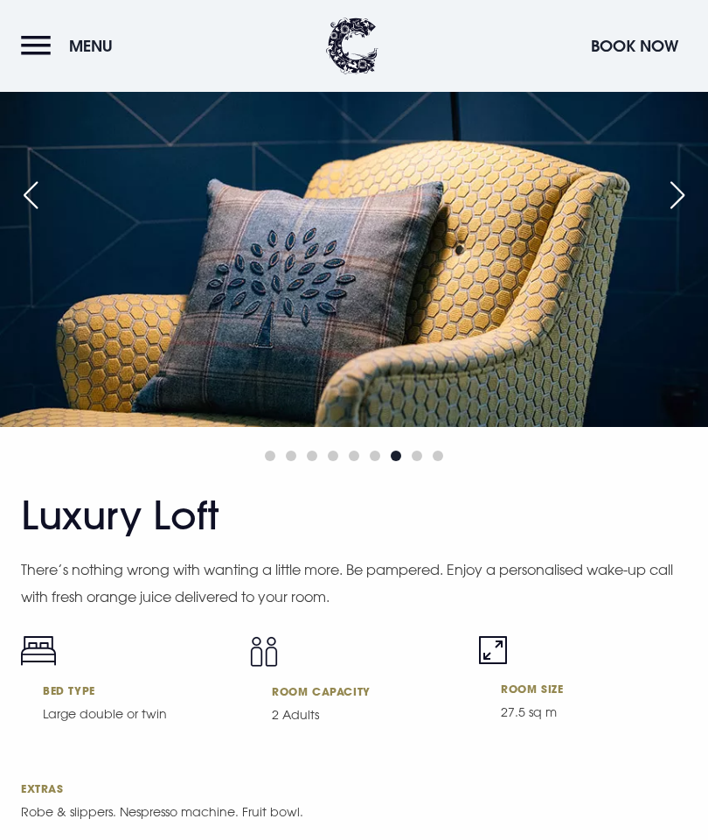
click at [679, 214] on div "Next slide" at bounding box center [678, 195] width 44 height 38
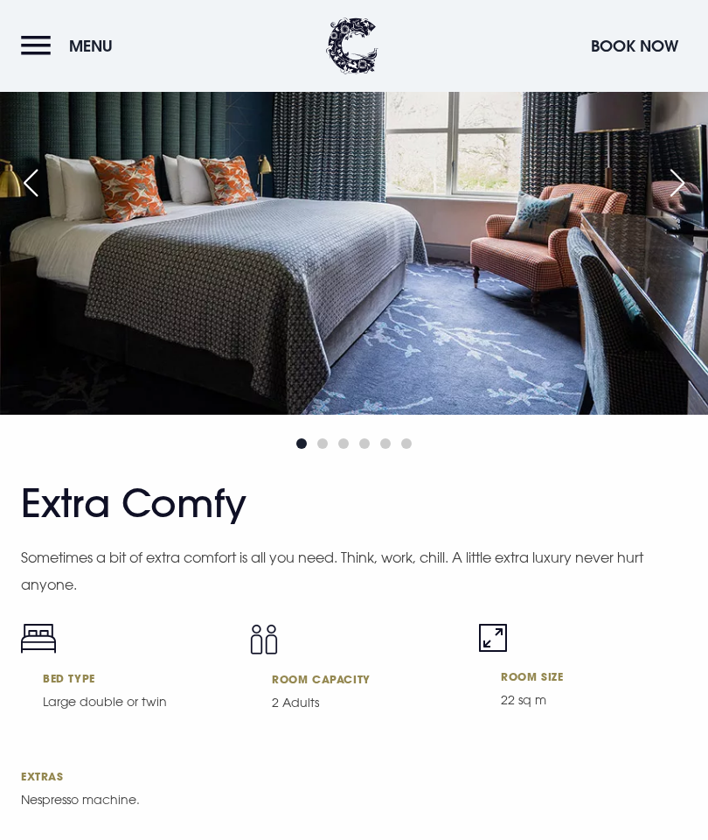
scroll to position [7273, 0]
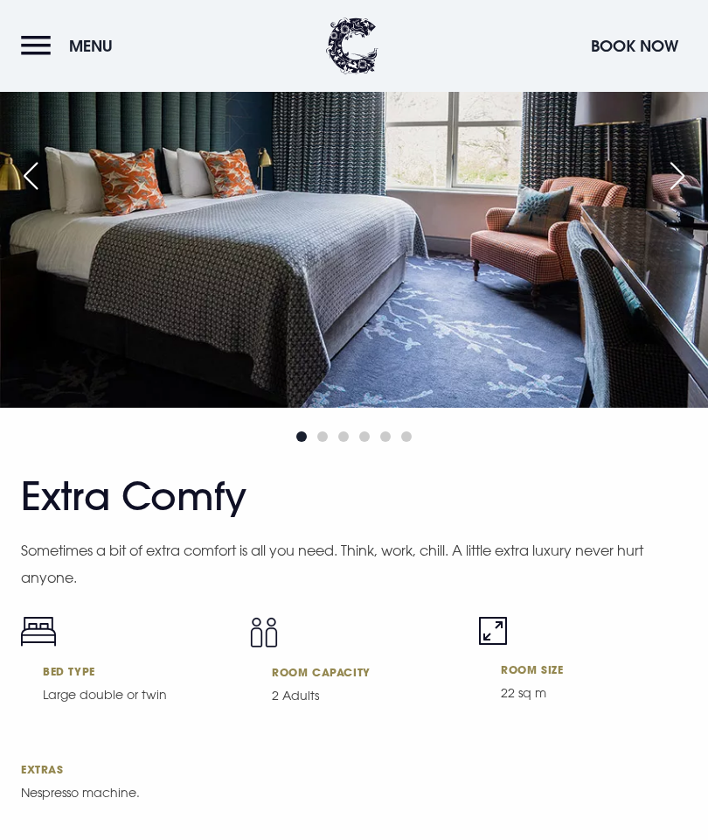
click at [685, 195] on div "Next slide" at bounding box center [678, 176] width 44 height 38
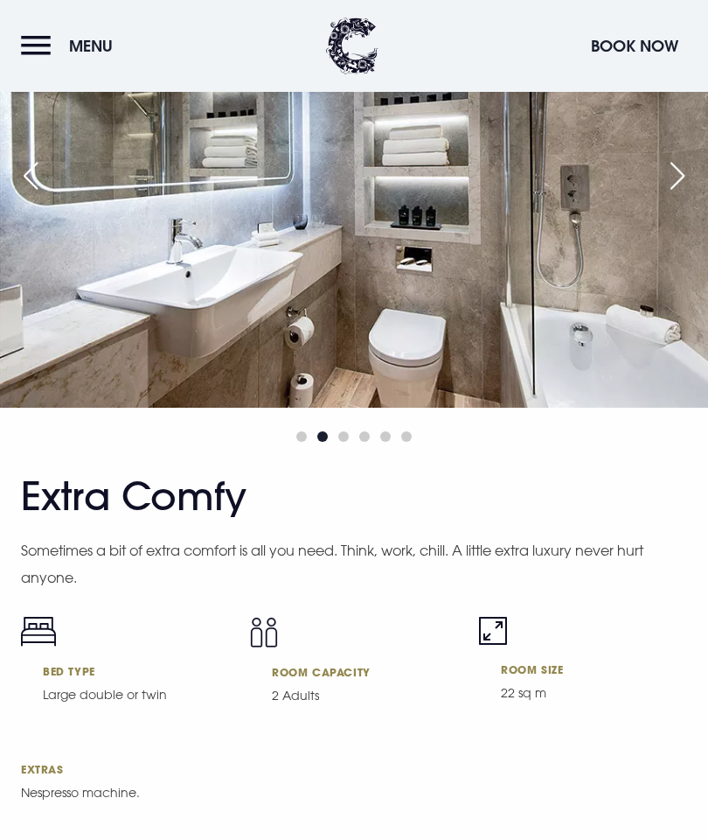
click at [679, 195] on div "Next slide" at bounding box center [678, 176] width 44 height 38
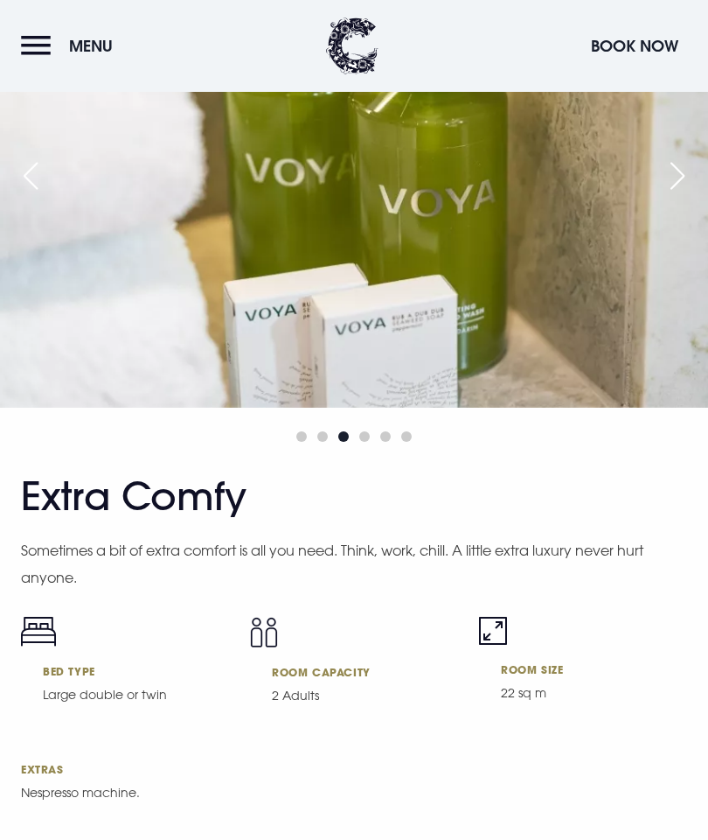
click at [684, 195] on div "Next slide" at bounding box center [678, 176] width 44 height 38
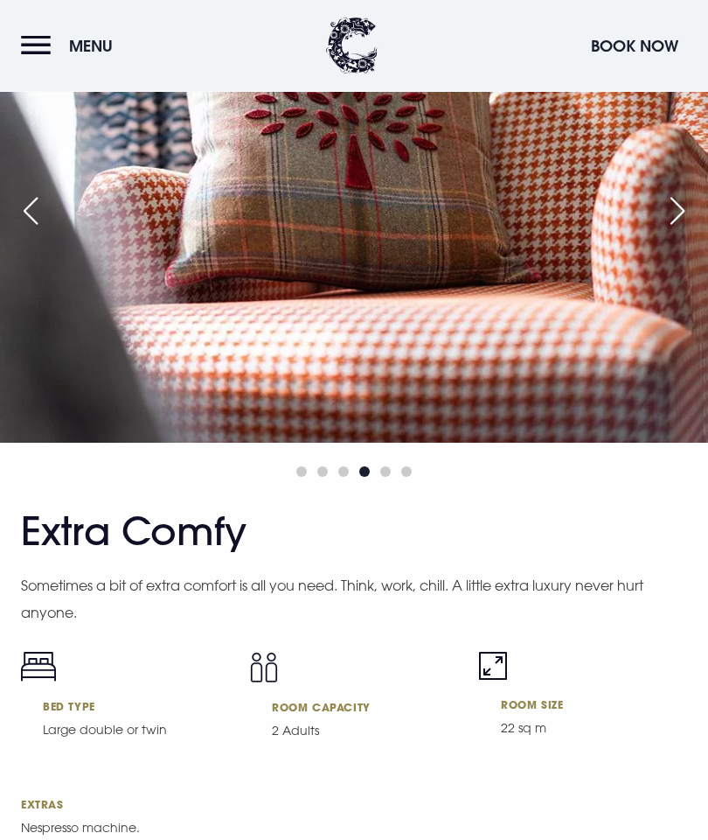
click at [670, 231] on div "Next slide" at bounding box center [678, 211] width 44 height 38
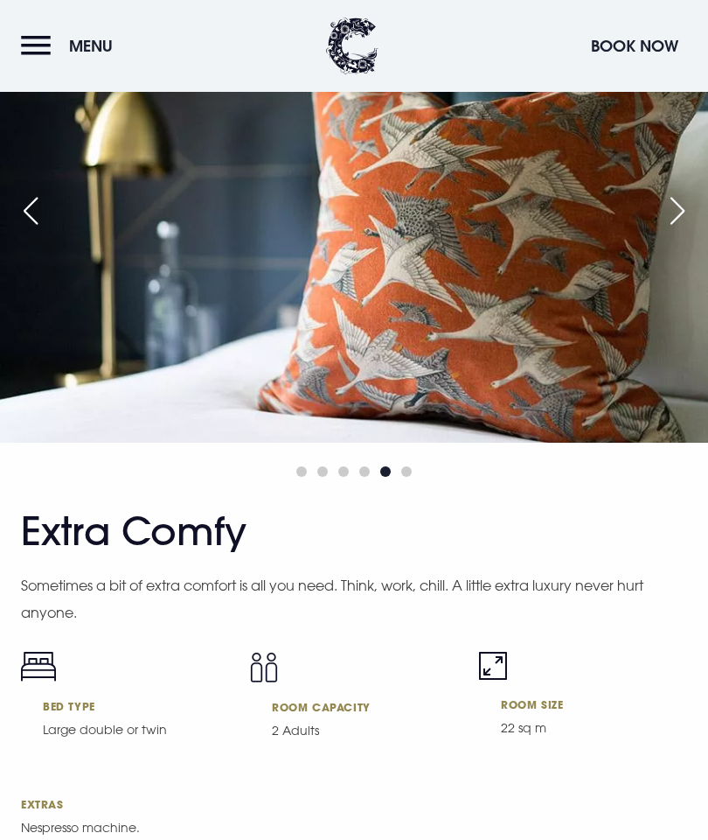
click at [675, 230] on div "Next slide" at bounding box center [678, 211] width 44 height 38
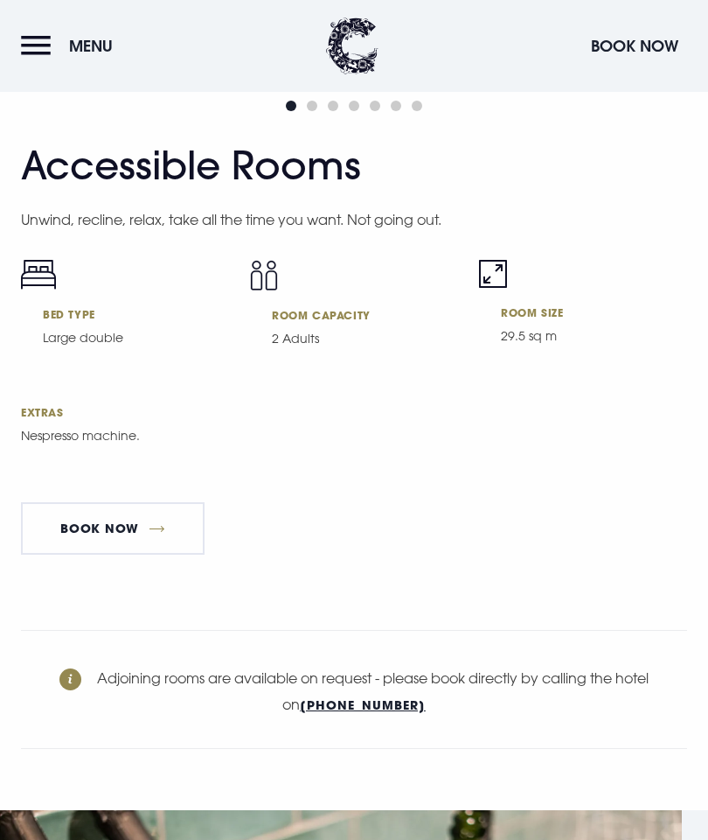
scroll to position [9731, 0]
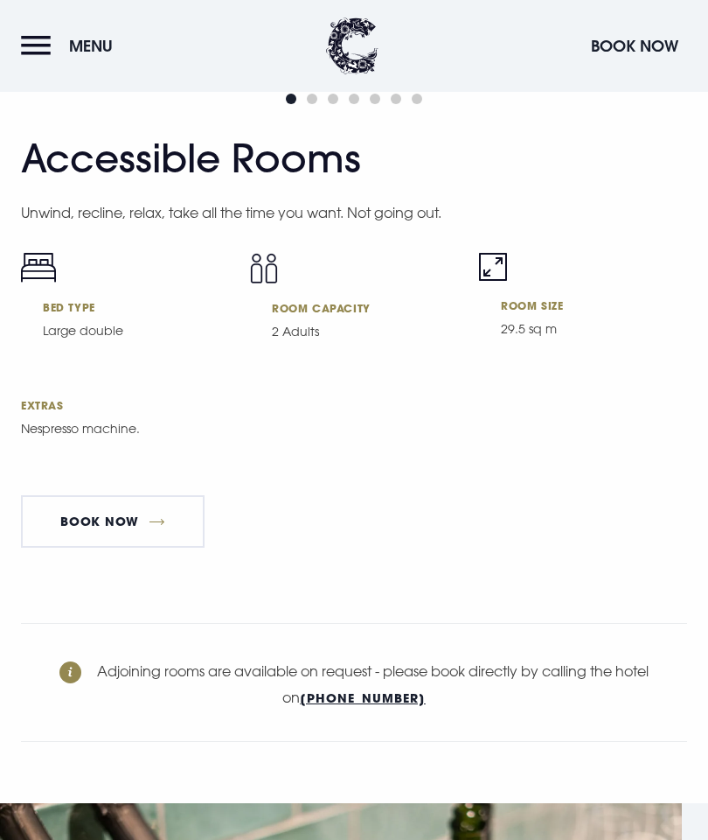
click at [131, 547] on link "Book Now" at bounding box center [113, 521] width 184 height 52
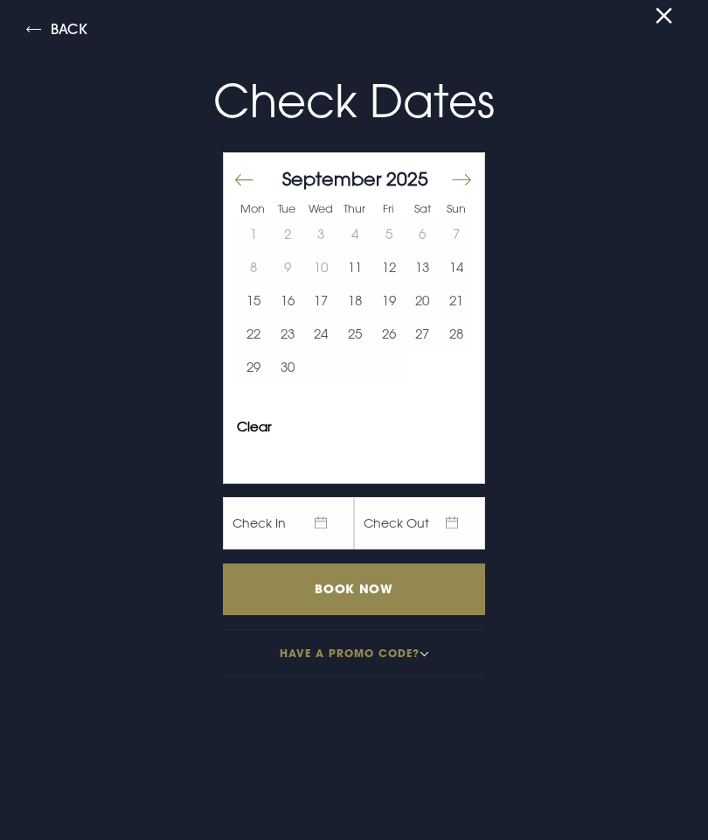
click at [423, 340] on button "27" at bounding box center [423, 333] width 34 height 33
click at [354, 591] on input "Book Now" at bounding box center [354, 589] width 262 height 52
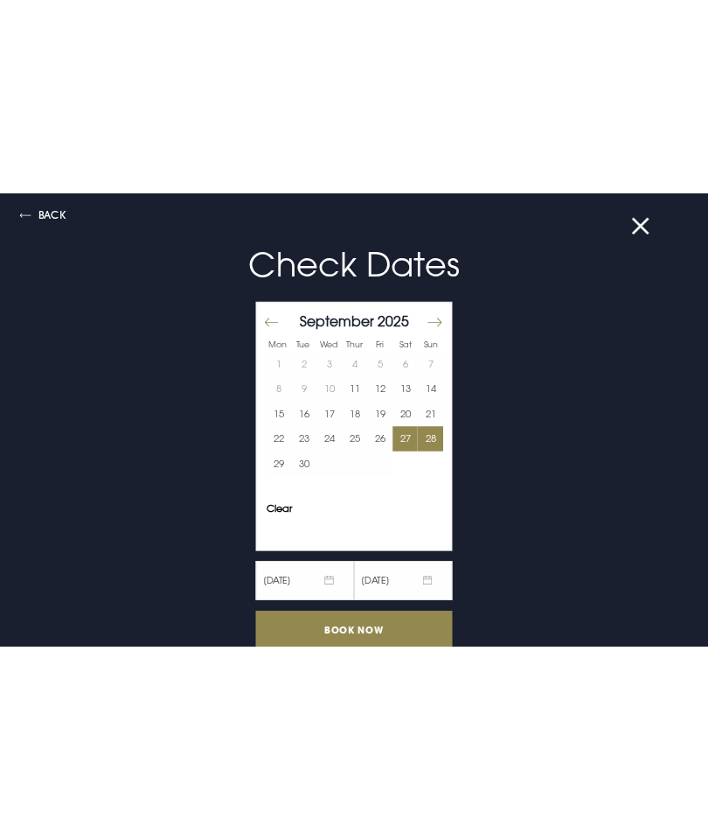
scroll to position [7612, 0]
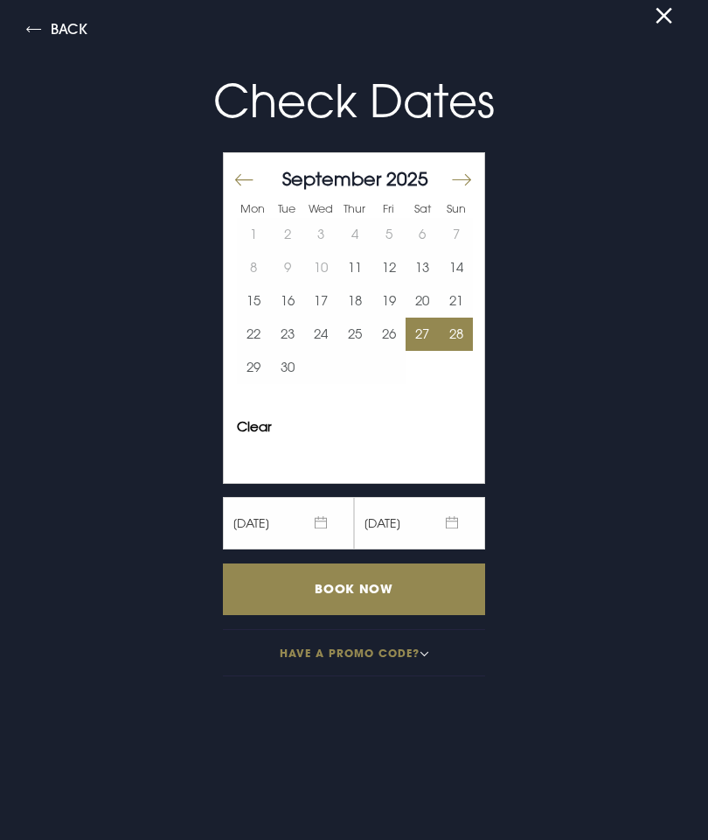
click at [666, 17] on button at bounding box center [671, 16] width 31 height 12
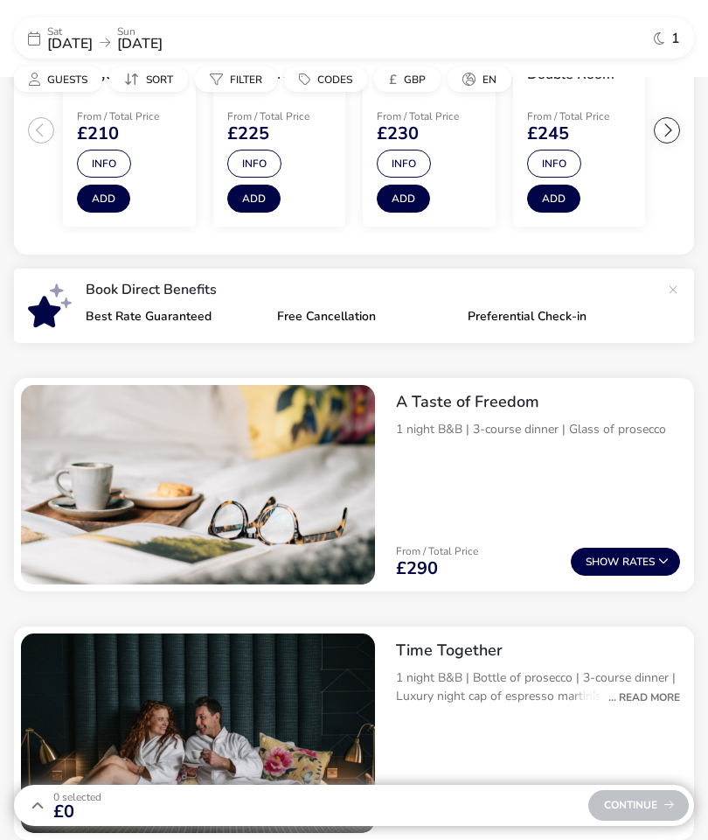
scroll to position [446, 0]
